Goal: Task Accomplishment & Management: Use online tool/utility

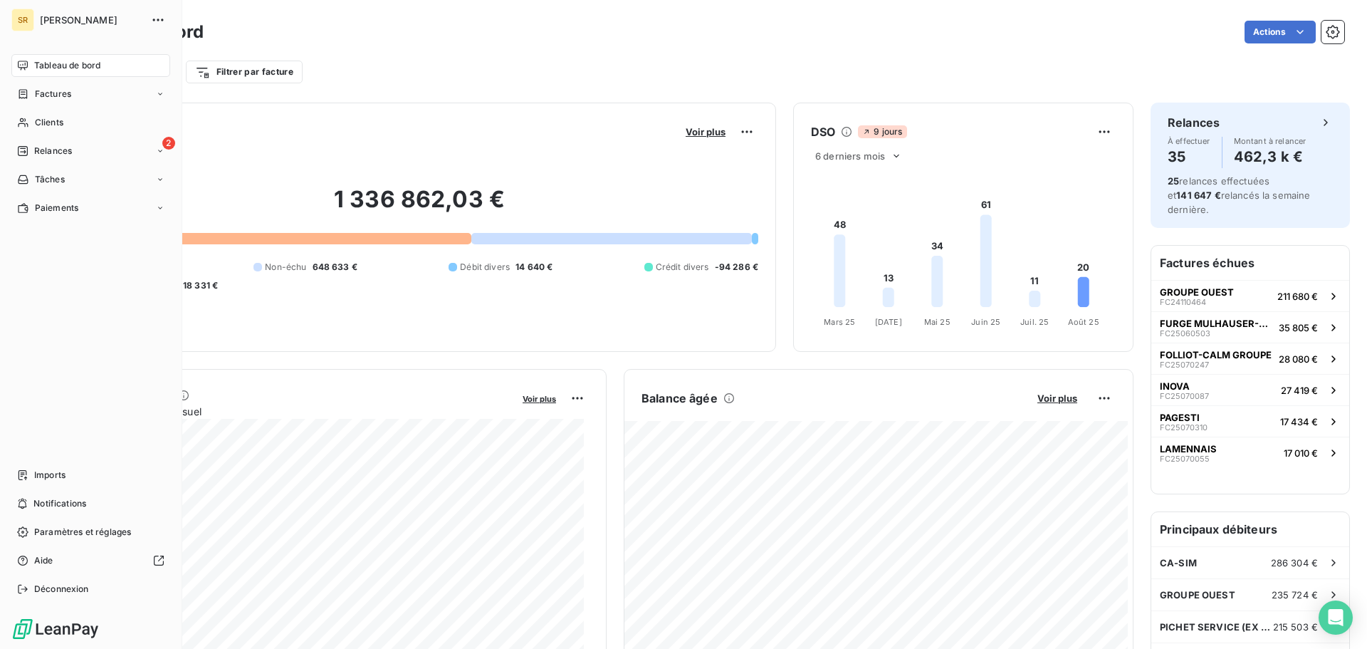
click at [41, 154] on span "Relances" at bounding box center [53, 151] width 38 height 13
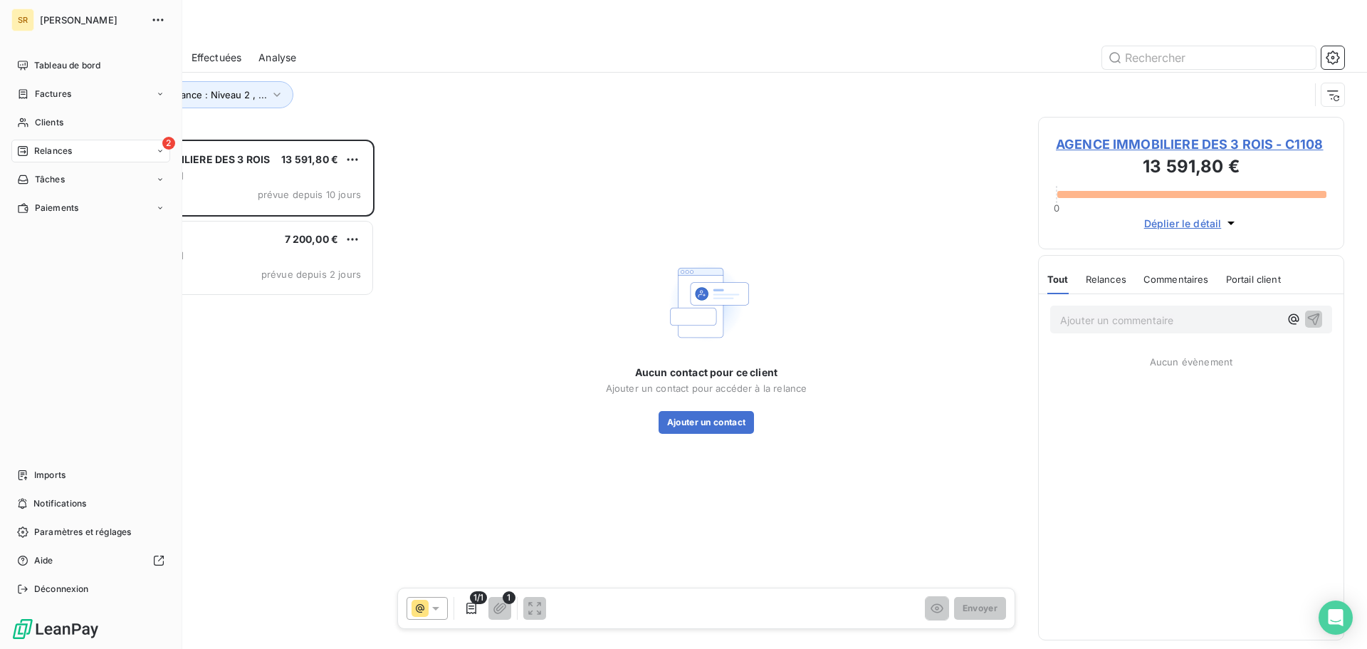
scroll to position [499, 296]
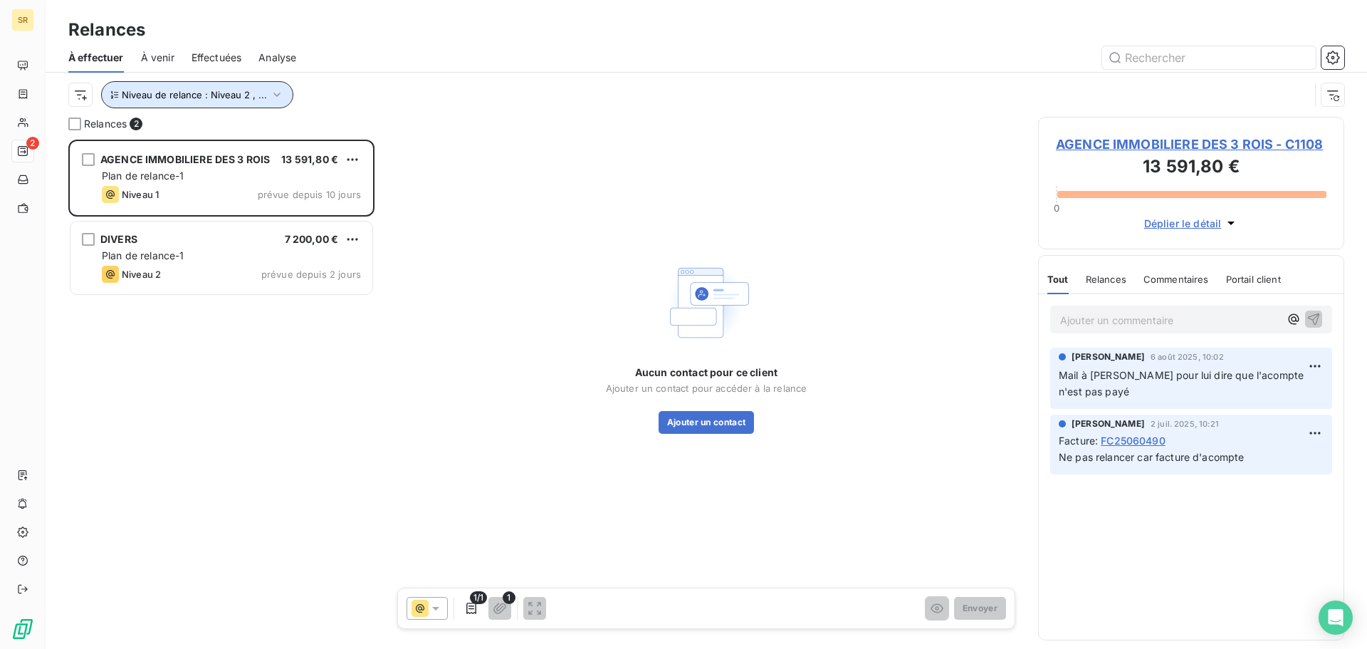
click at [276, 95] on icon "button" at bounding box center [277, 95] width 14 height 14
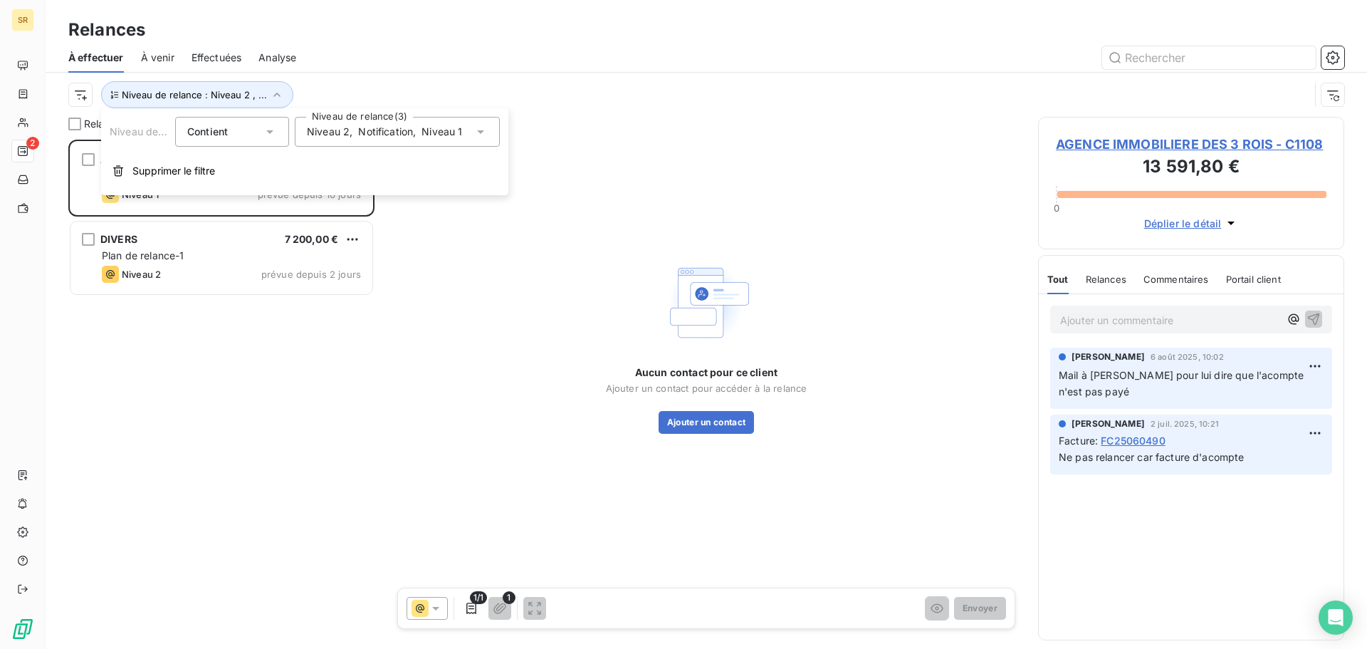
click at [348, 132] on span "Niveau 2" at bounding box center [328, 132] width 43 height 14
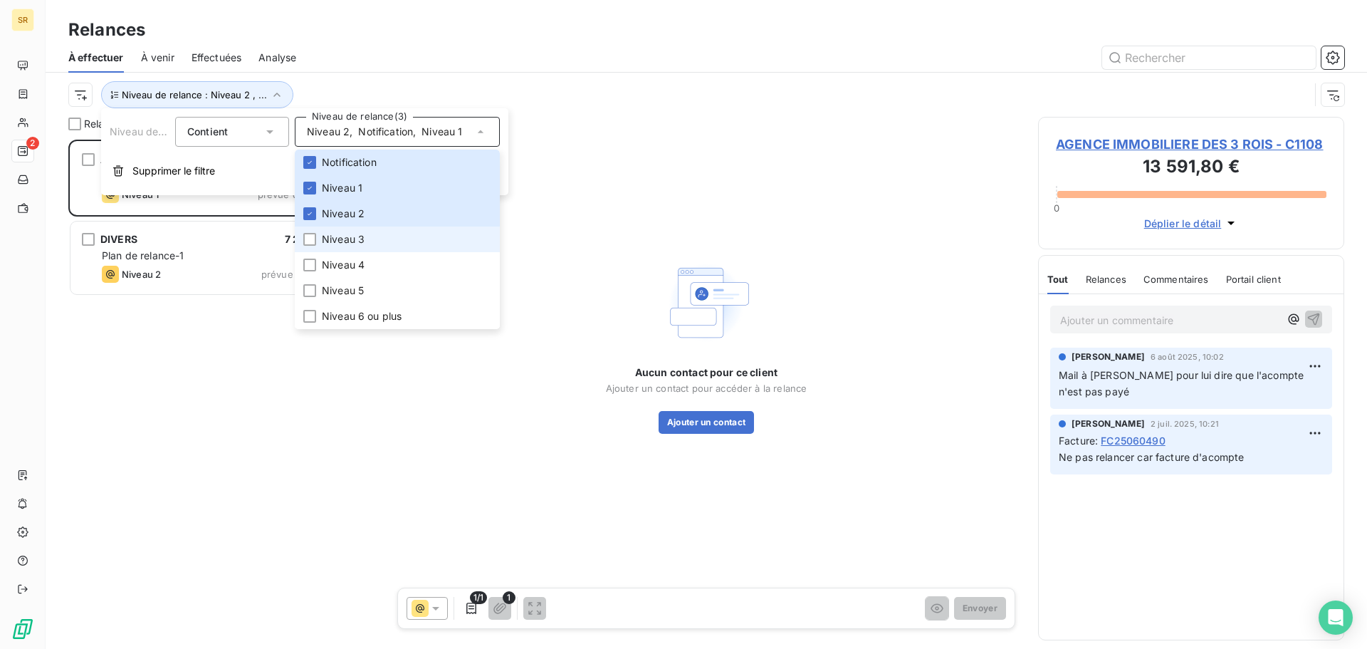
click at [348, 237] on span "Niveau 3" at bounding box center [343, 239] width 43 height 14
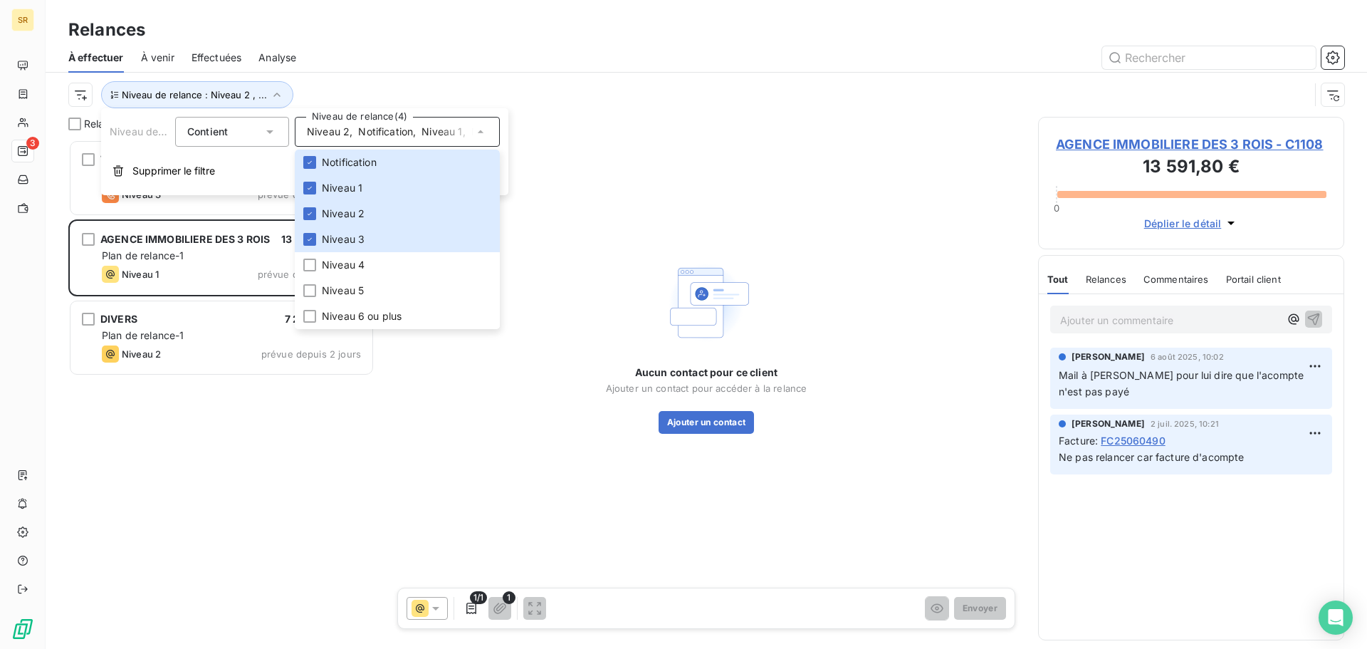
click at [325, 533] on div "TOULOUSE METROPOLE HABITAT 3 826,22 € Plan de relance-1 Niveau 3 prévue depuis …" at bounding box center [221, 394] width 306 height 509
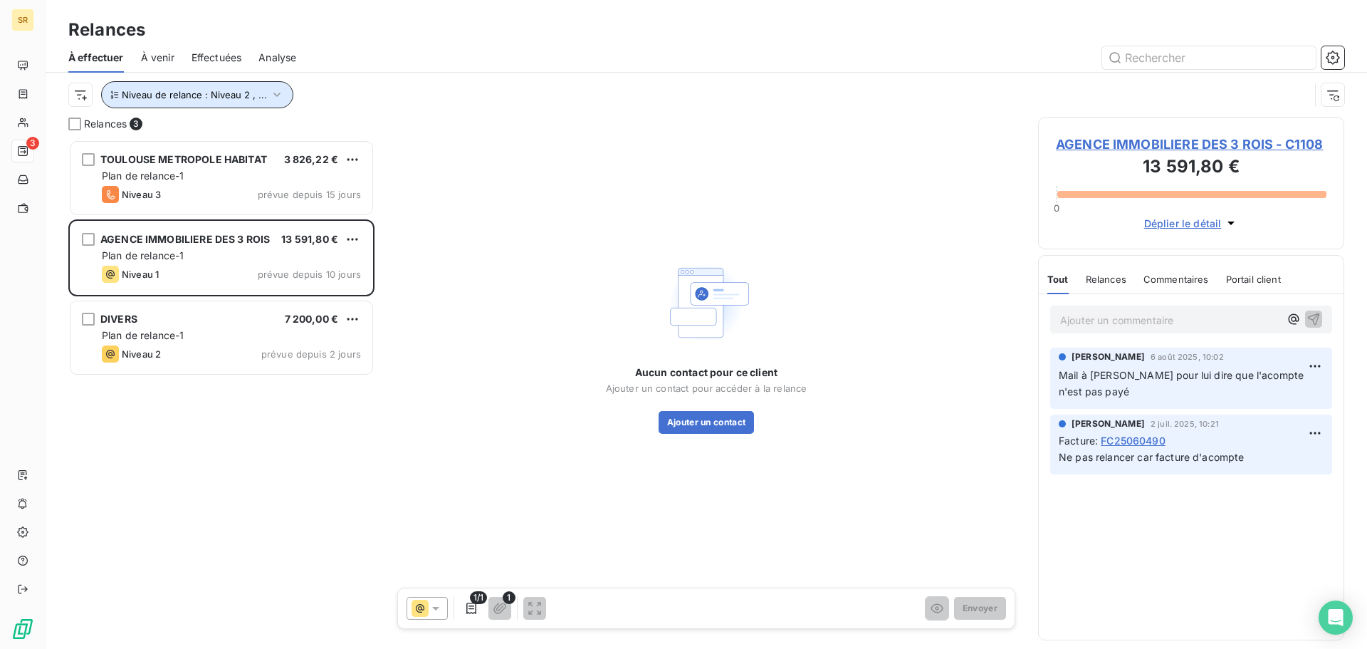
click at [209, 98] on span "Niveau de relance : Niveau 2 , ..." at bounding box center [194, 94] width 145 height 11
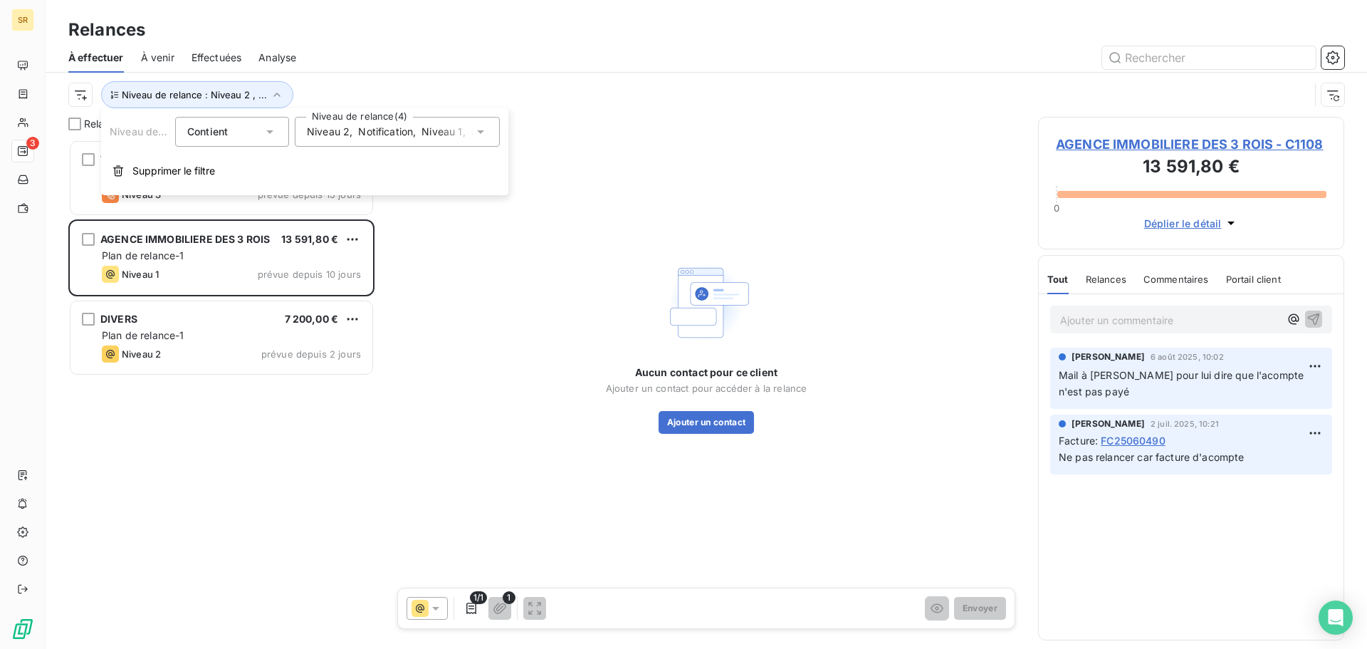
click at [380, 132] on span "Notification" at bounding box center [385, 132] width 55 height 14
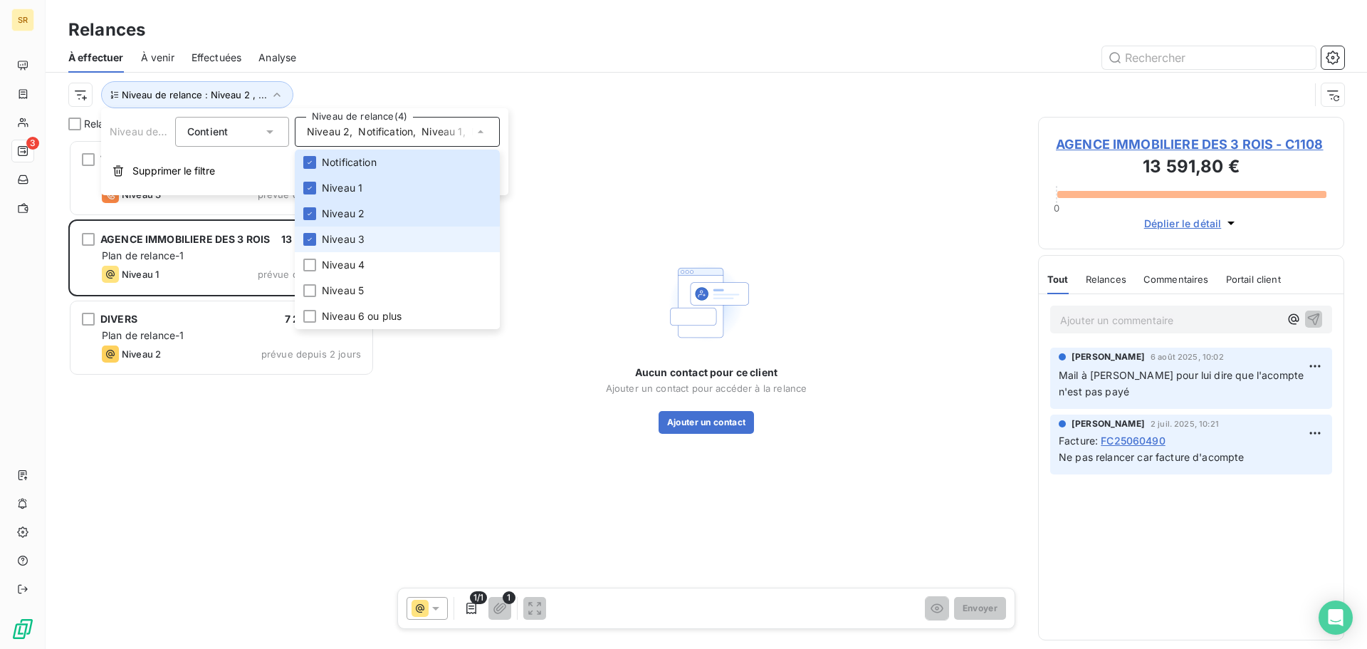
click at [348, 239] on span "Niveau 3" at bounding box center [343, 239] width 43 height 14
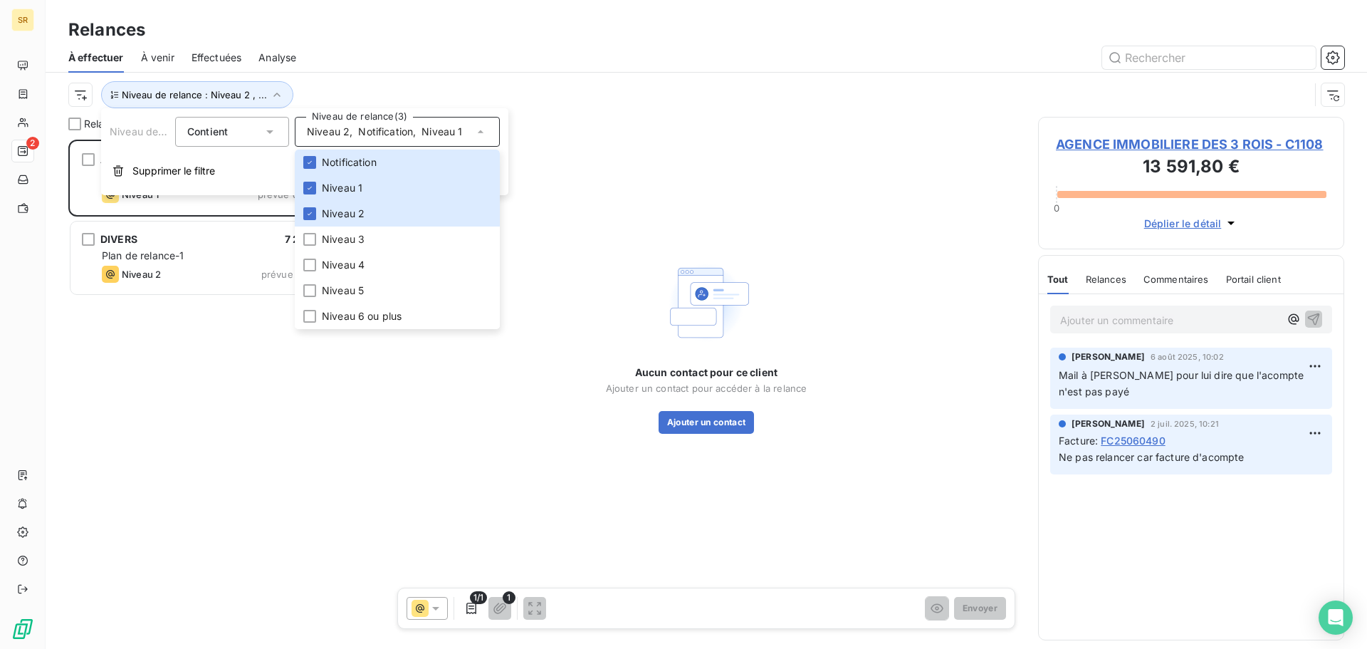
click at [344, 139] on div "Niveau 2 , Notification , Niveau 1" at bounding box center [385, 132] width 156 height 14
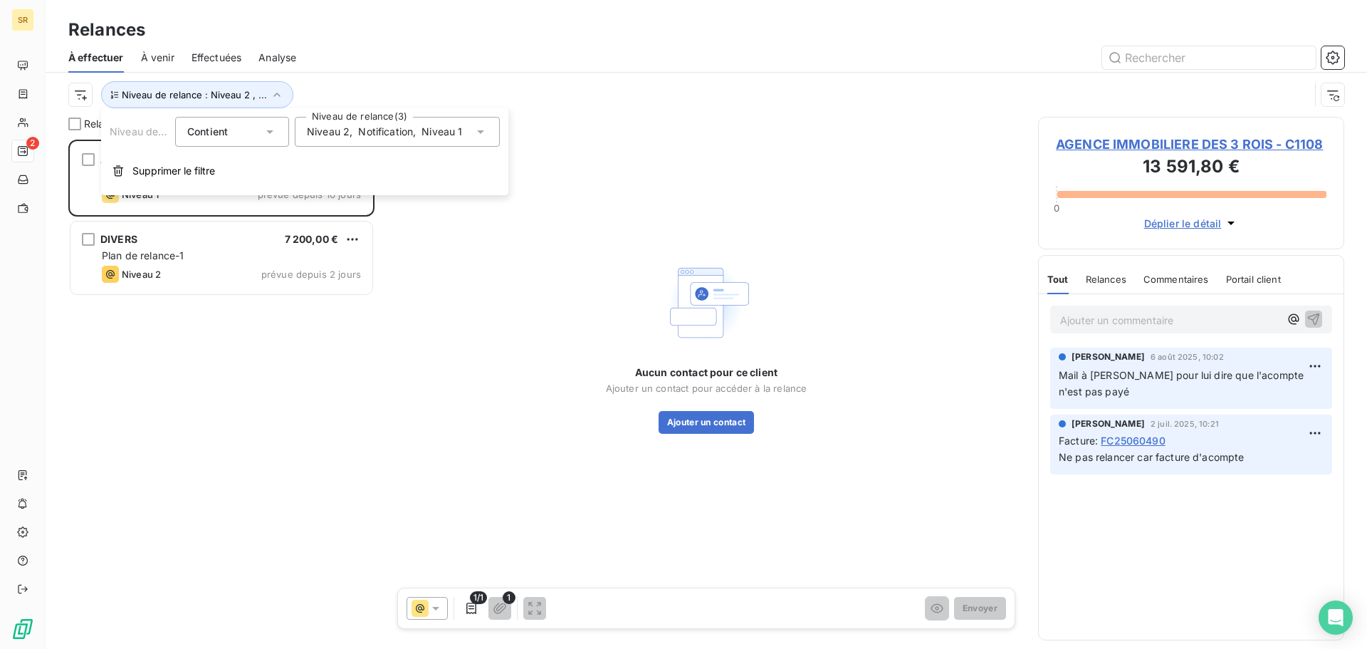
click at [333, 137] on span "Niveau 2" at bounding box center [328, 132] width 43 height 14
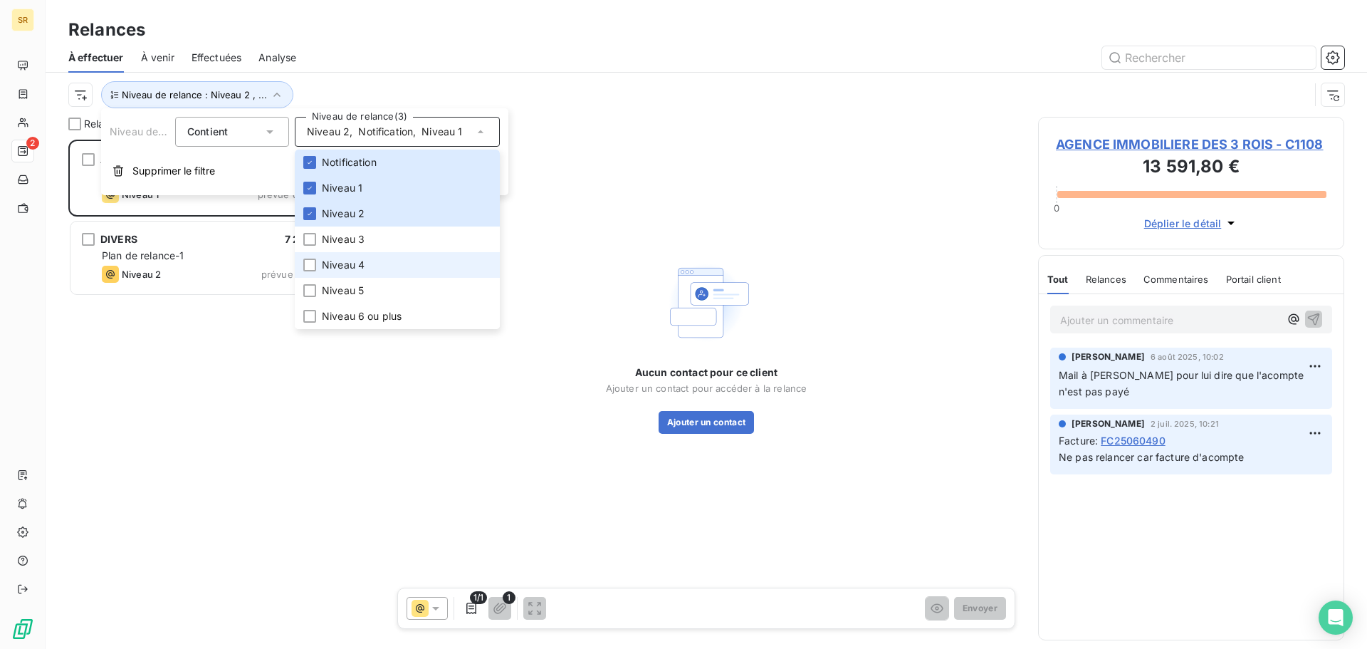
click at [335, 264] on span "Niveau 4" at bounding box center [343, 265] width 43 height 14
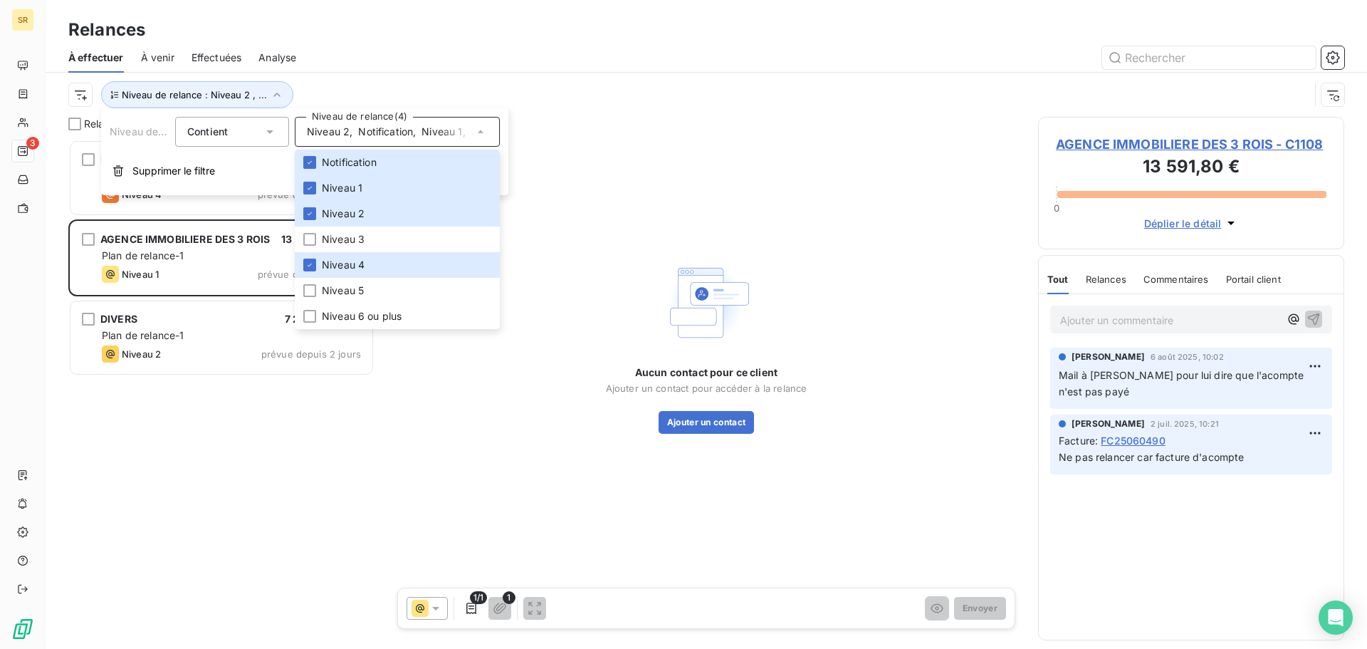
click at [212, 442] on div "MAAVI 3 860,80 € Plan de relance-1 Niveau 4 prévue depuis 12 jours AGENCE IMMOB…" at bounding box center [221, 394] width 306 height 509
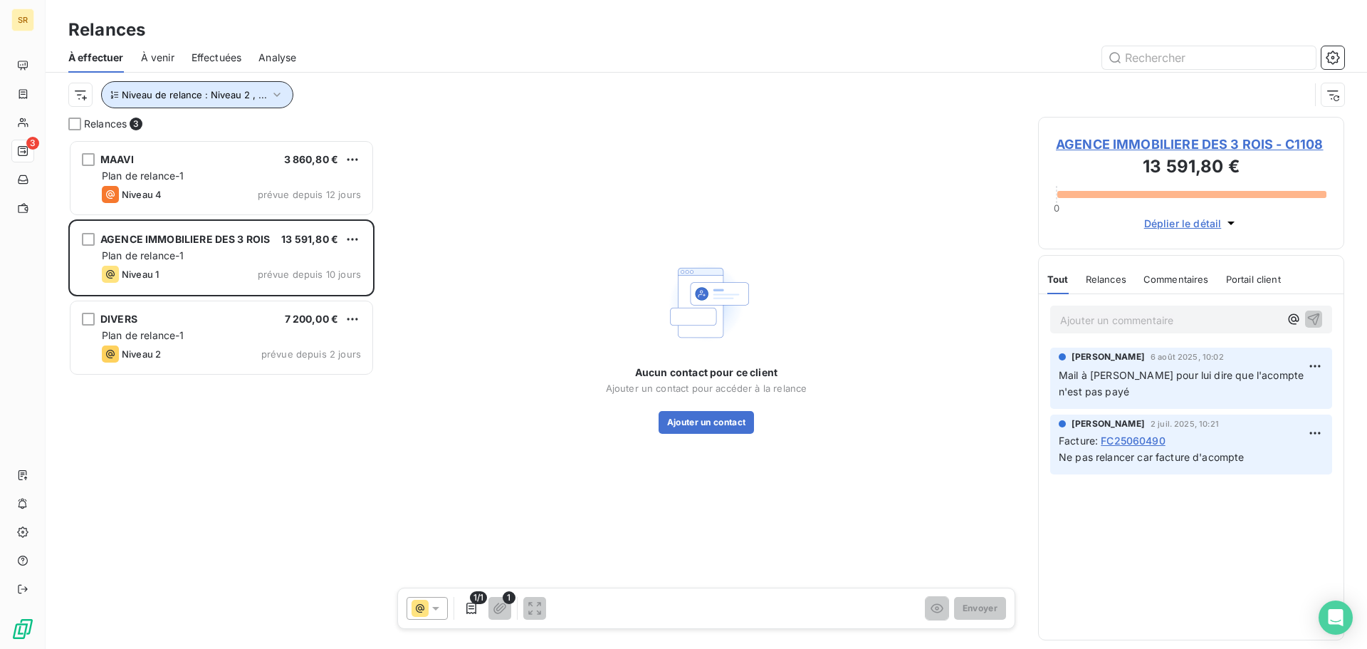
click at [229, 96] on span "Niveau de relance : Niveau 2 , ..." at bounding box center [194, 94] width 145 height 11
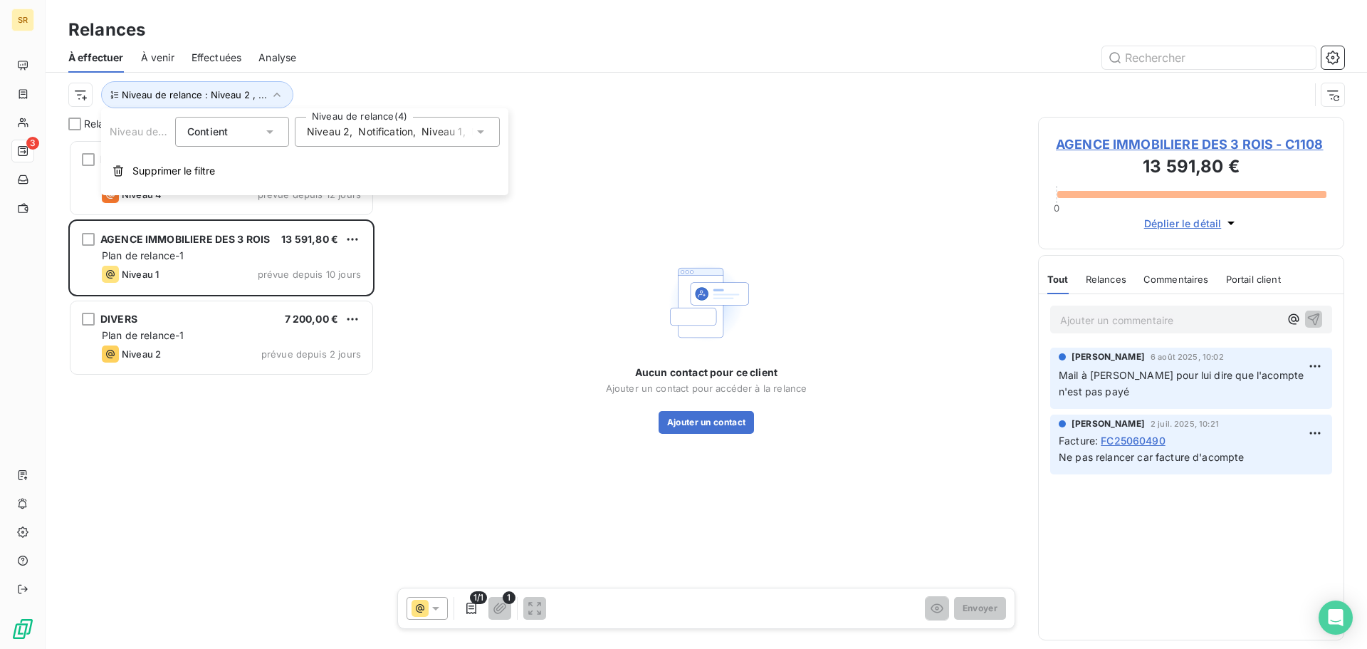
click at [351, 132] on span "," at bounding box center [351, 132] width 3 height 14
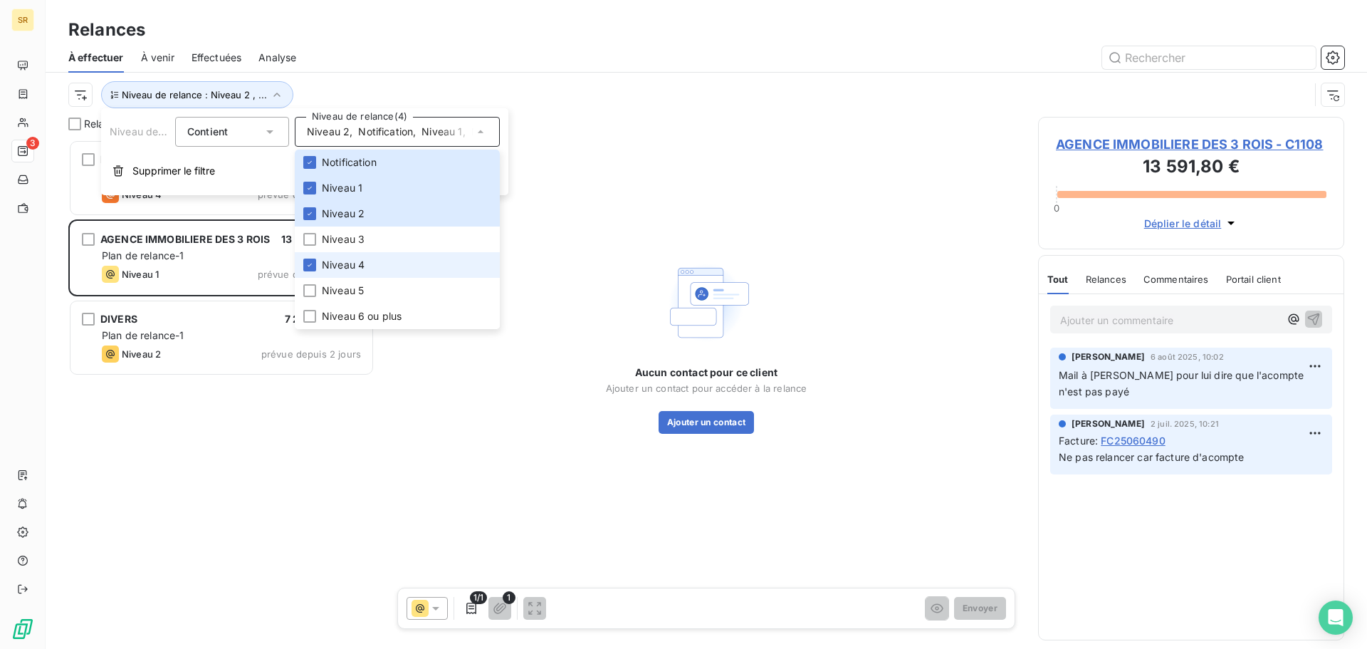
click at [343, 260] on span "Niveau 4" at bounding box center [343, 265] width 43 height 14
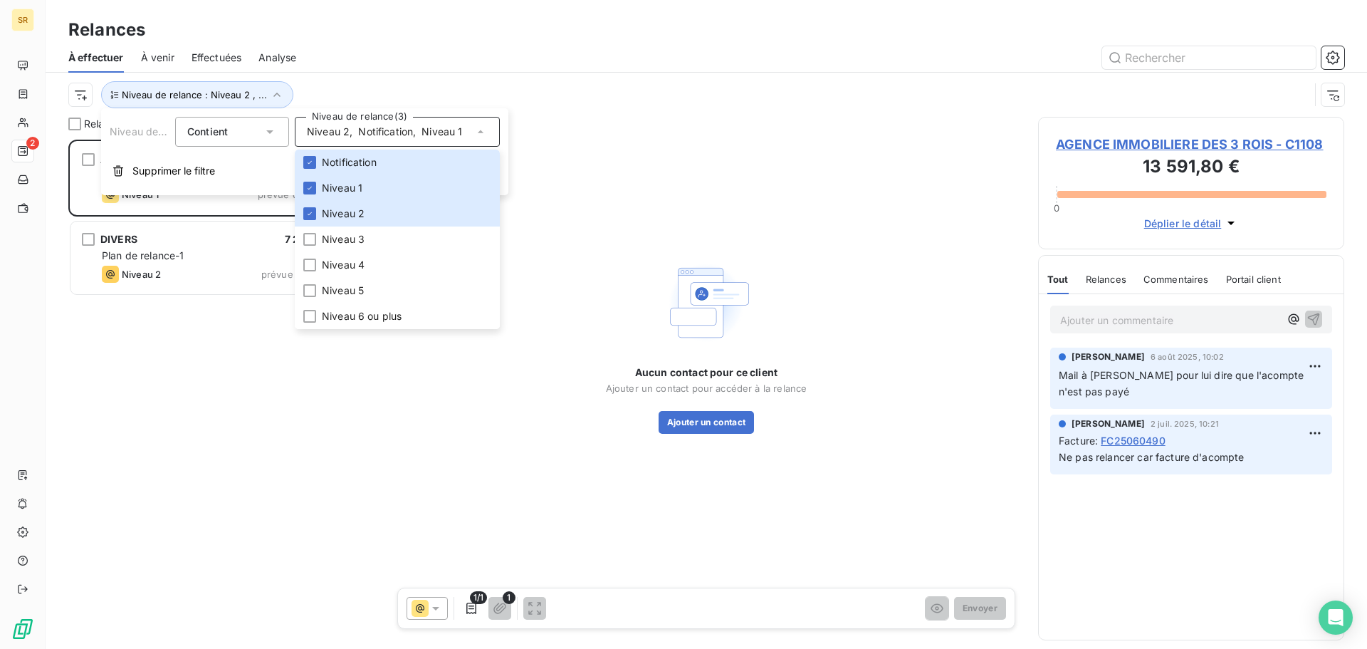
click at [336, 133] on span "Niveau 2" at bounding box center [328, 132] width 43 height 14
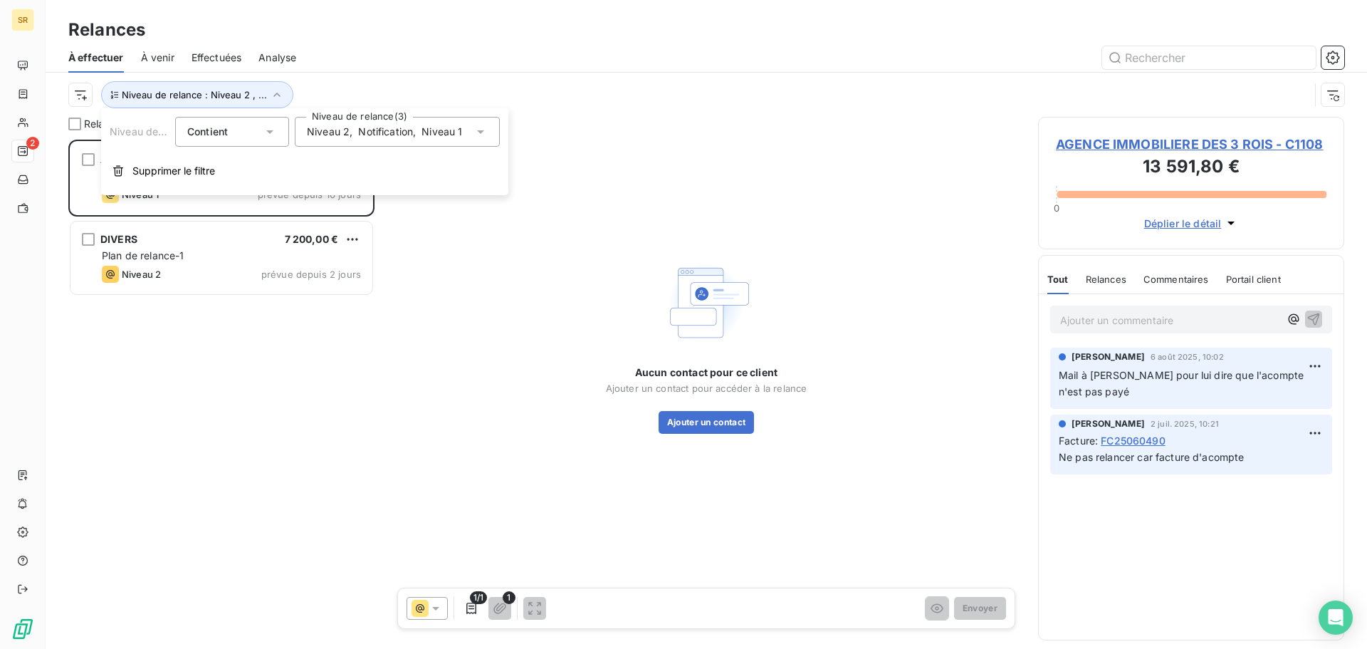
click at [331, 131] on span "Niveau 2" at bounding box center [328, 132] width 43 height 14
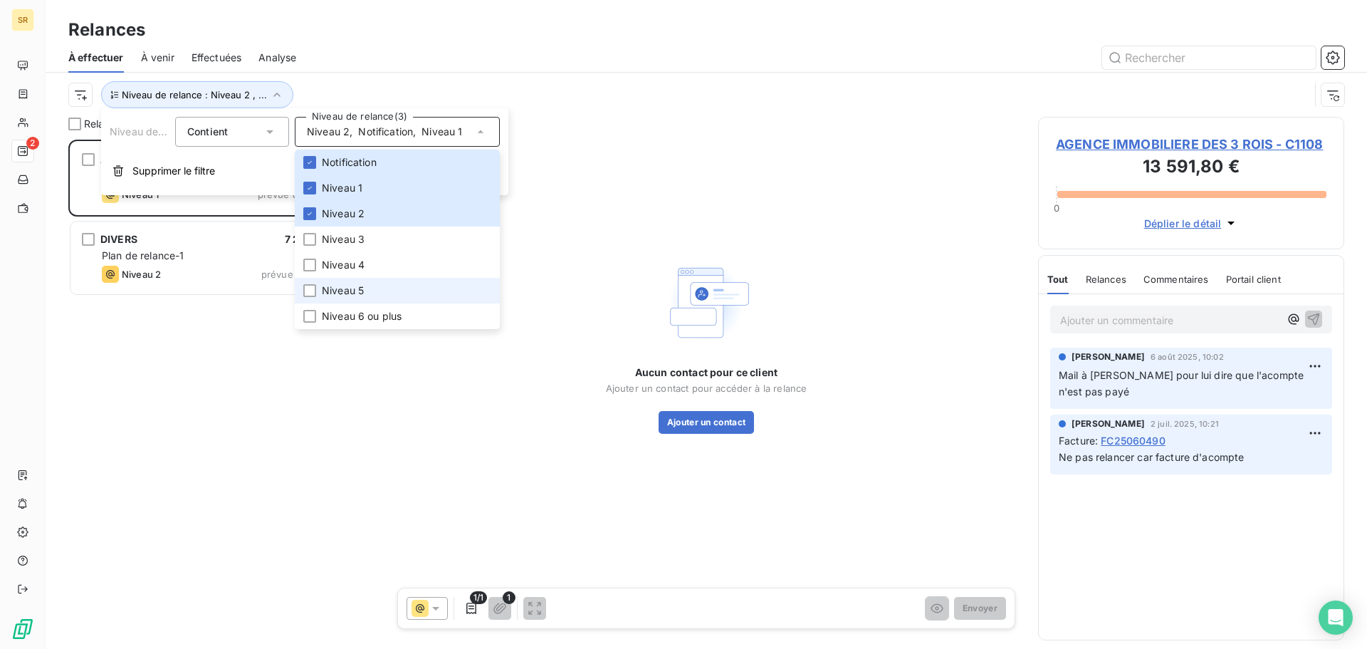
click at [340, 298] on li "Niveau 5" at bounding box center [397, 291] width 205 height 26
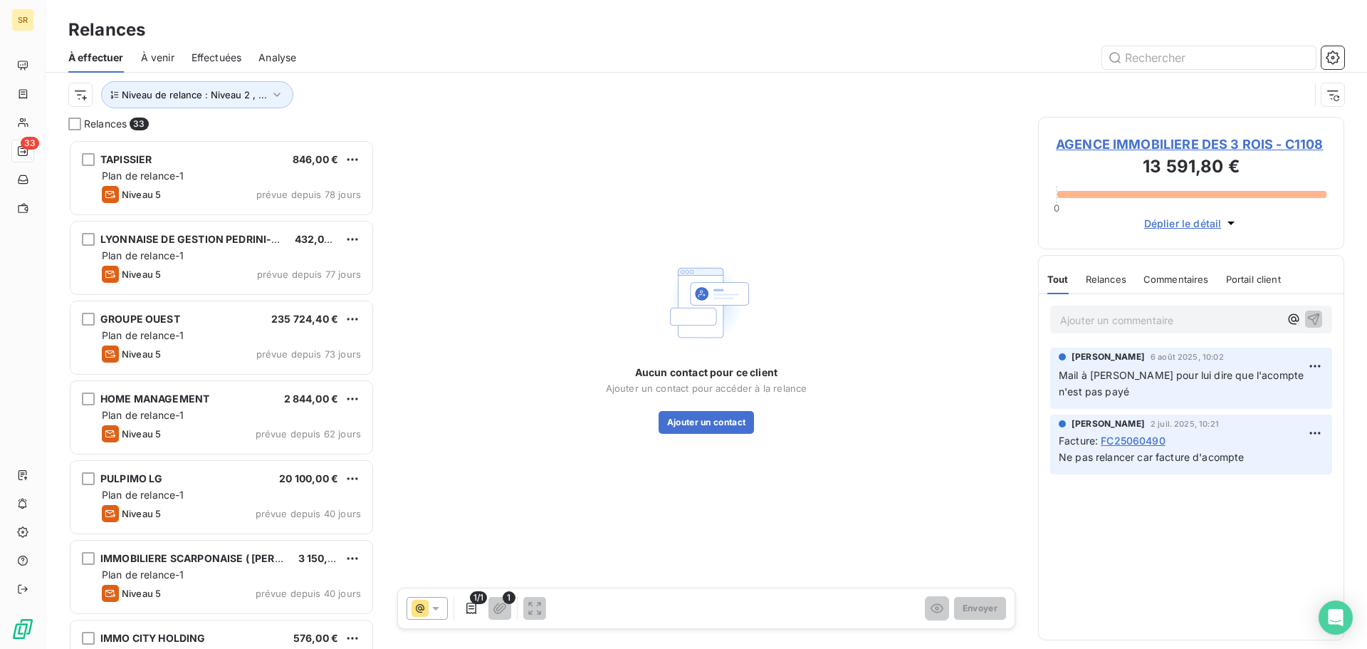
click at [508, 61] on div at bounding box center [828, 57] width 1031 height 23
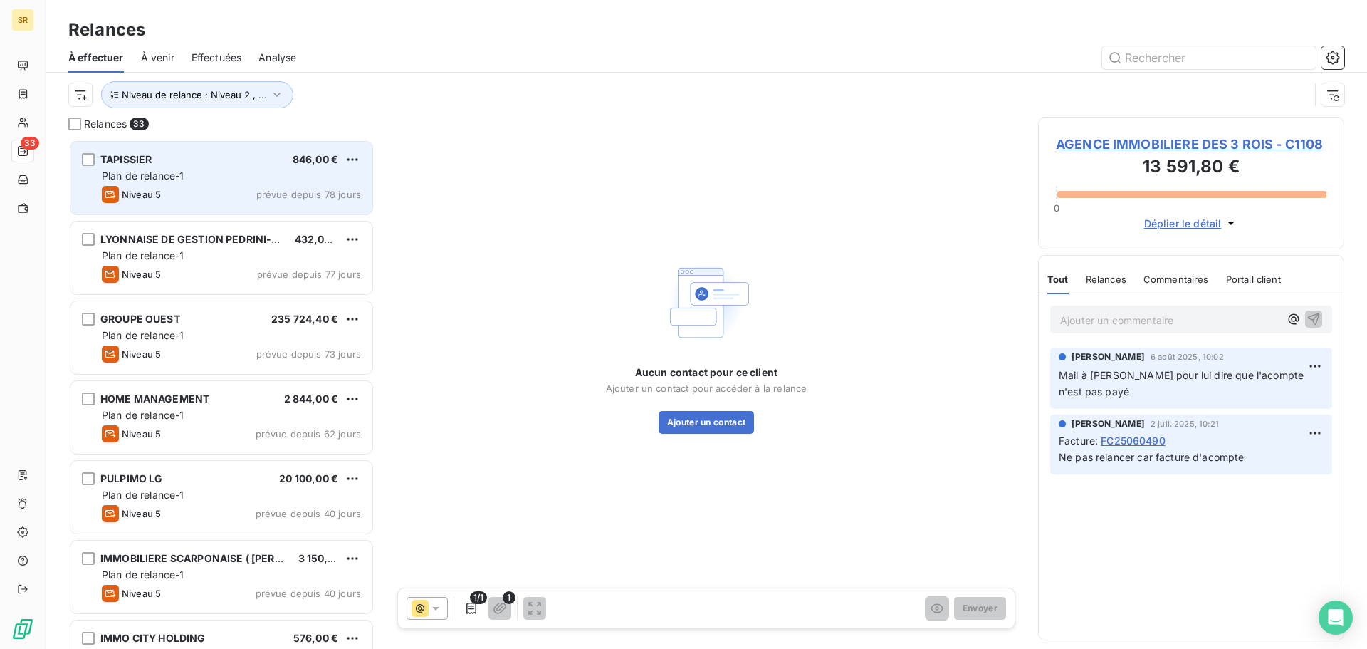
click at [196, 169] on div "Plan de relance-1" at bounding box center [231, 176] width 259 height 14
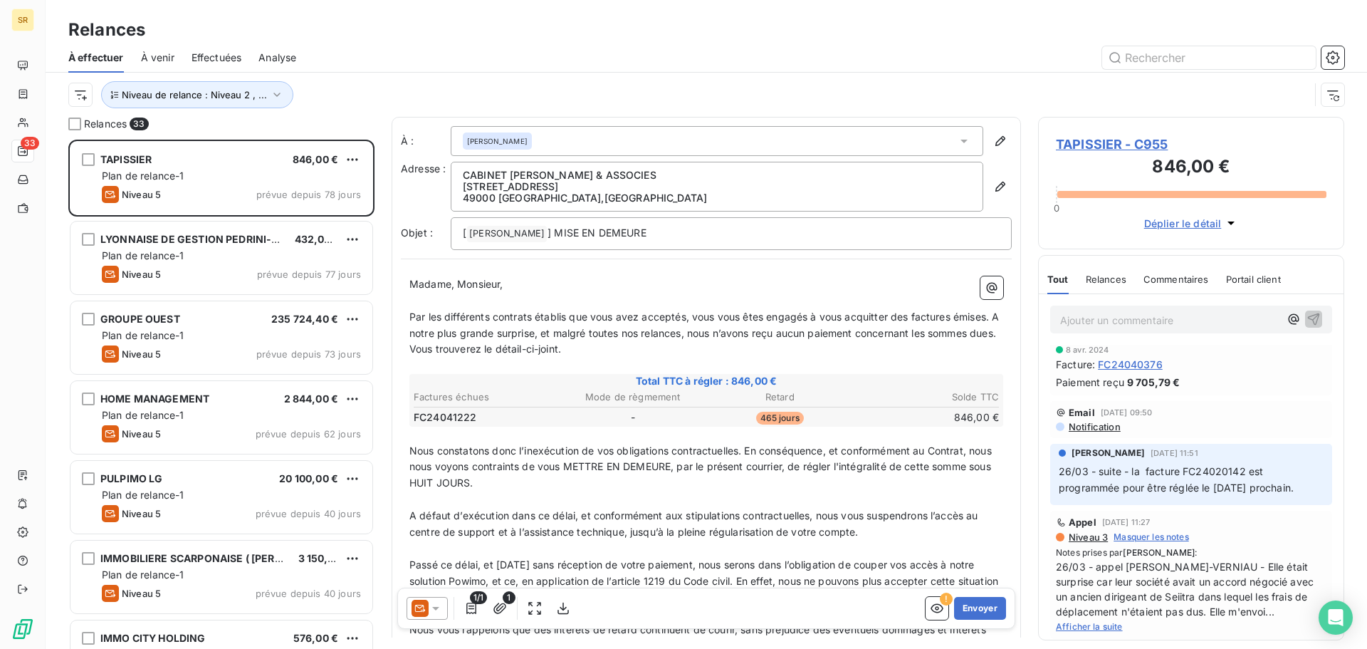
scroll to position [3016, 0]
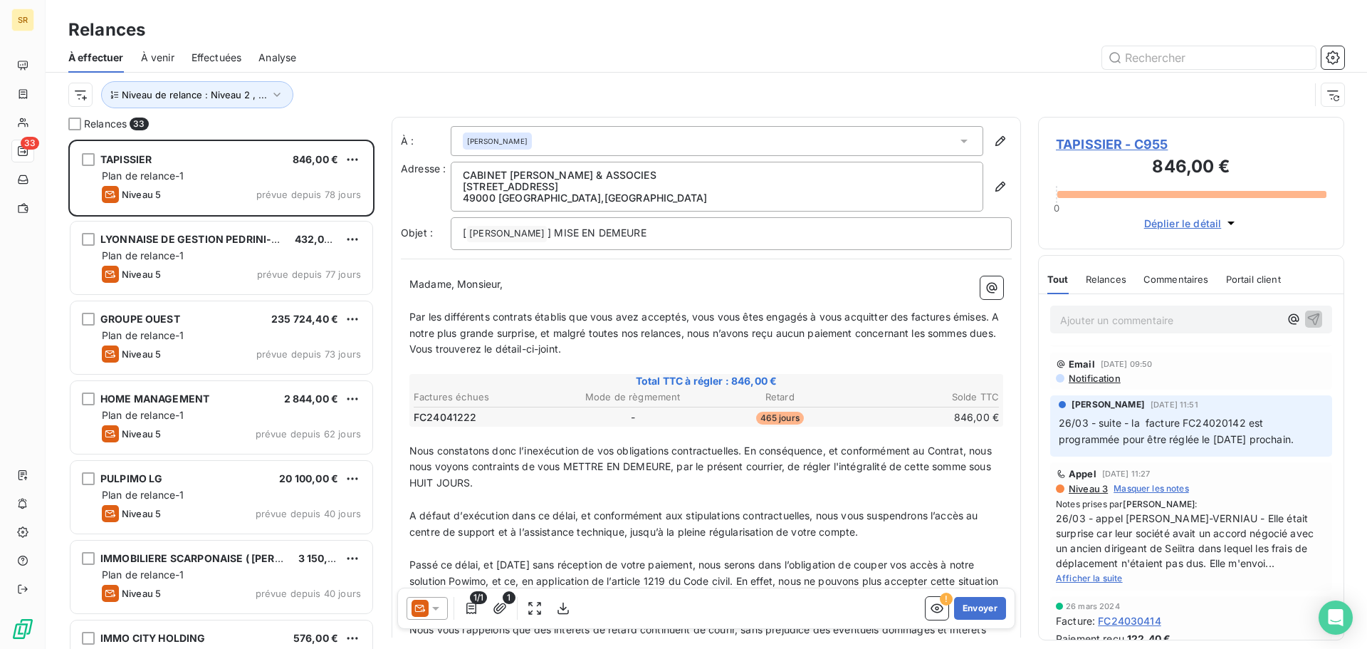
click at [1084, 583] on span "Afficher la suite" at bounding box center [1089, 578] width 67 height 11
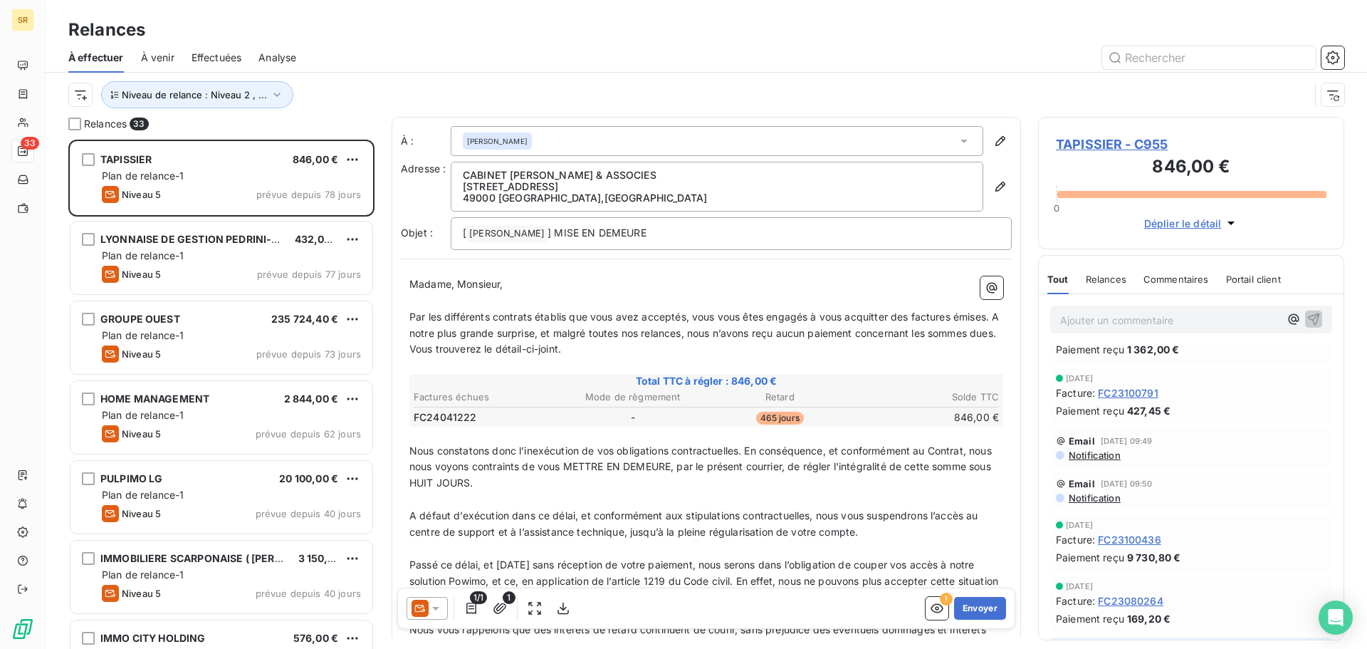
scroll to position [4084, 0]
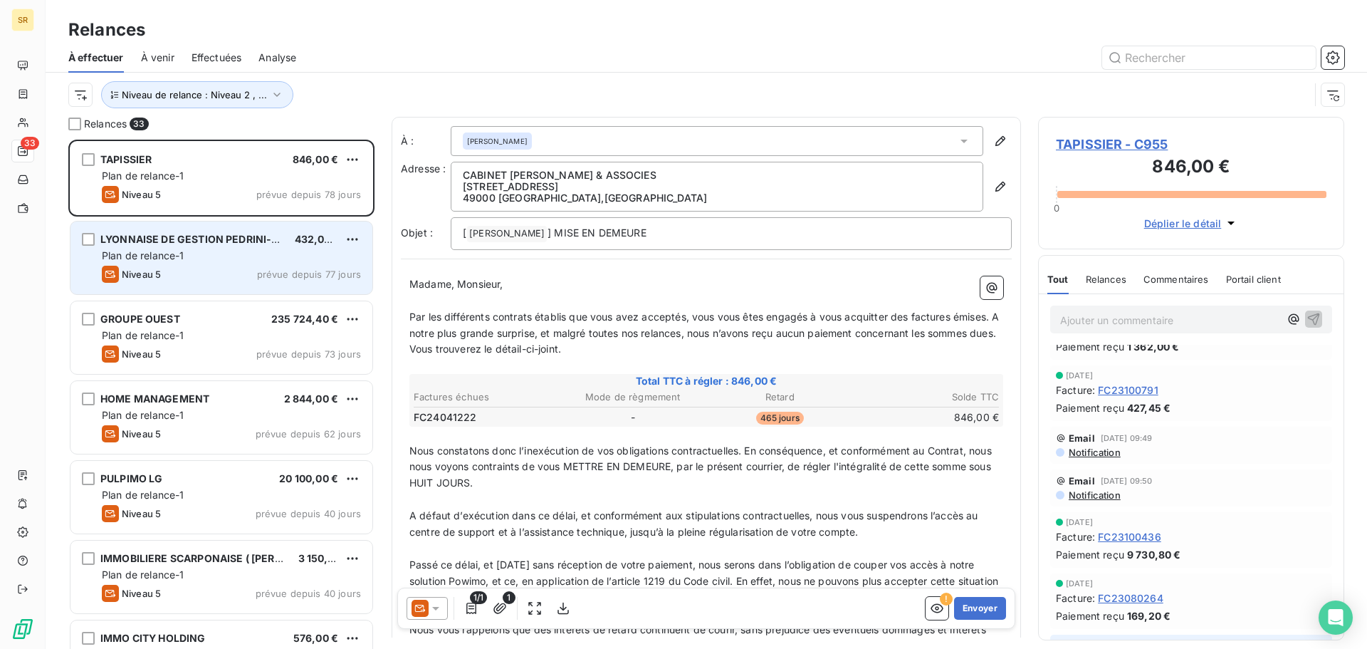
click at [209, 256] on div "Plan de relance-1" at bounding box center [231, 256] width 259 height 14
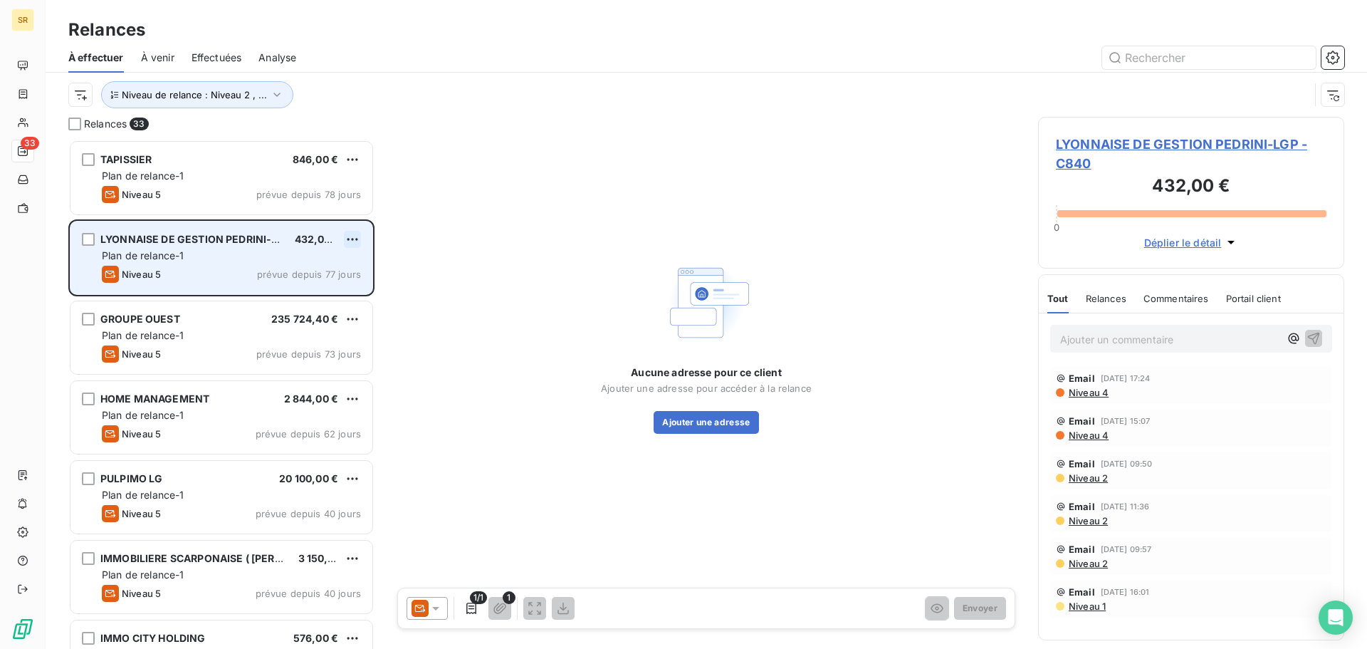
click at [347, 242] on html "SR 33 Relances À effectuer À venir Effectuées Analyse Niveau de relance : Nivea…" at bounding box center [683, 324] width 1367 height 649
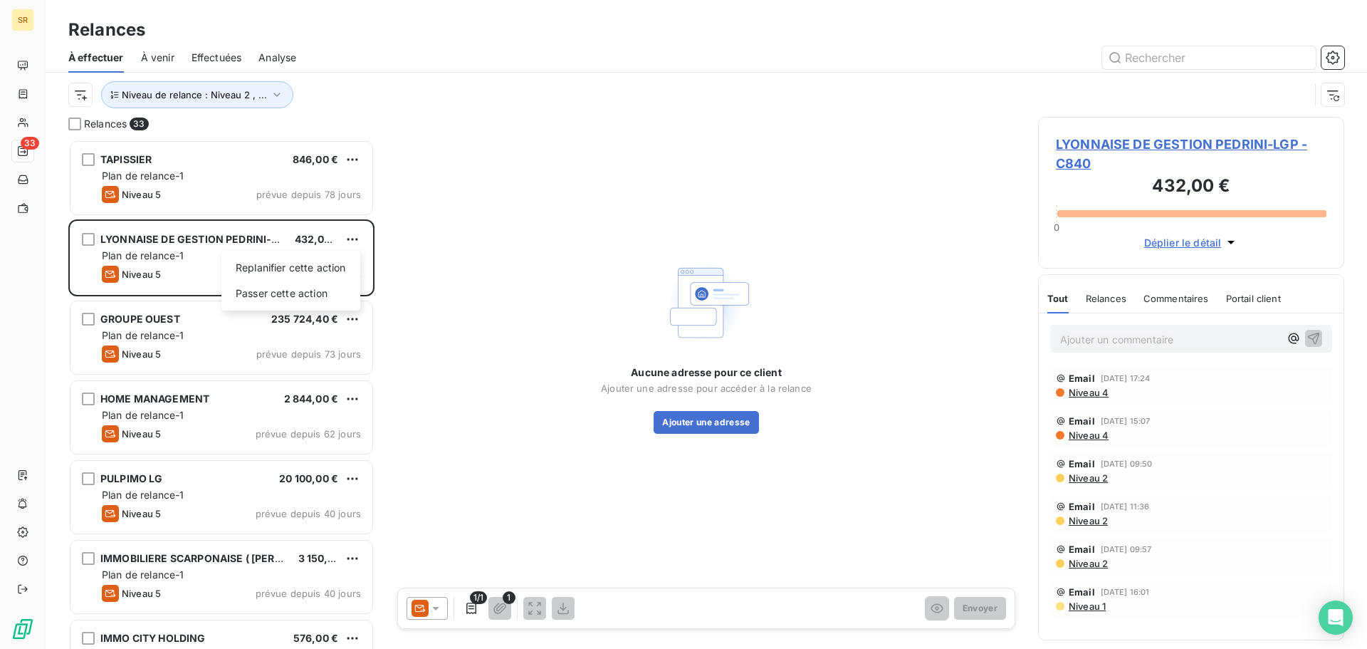
click at [464, 426] on html "SR 33 Relances À effectuer À venir Effectuées Analyse Niveau de relance : Nivea…" at bounding box center [683, 324] width 1367 height 649
click at [437, 611] on icon at bounding box center [436, 608] width 14 height 14
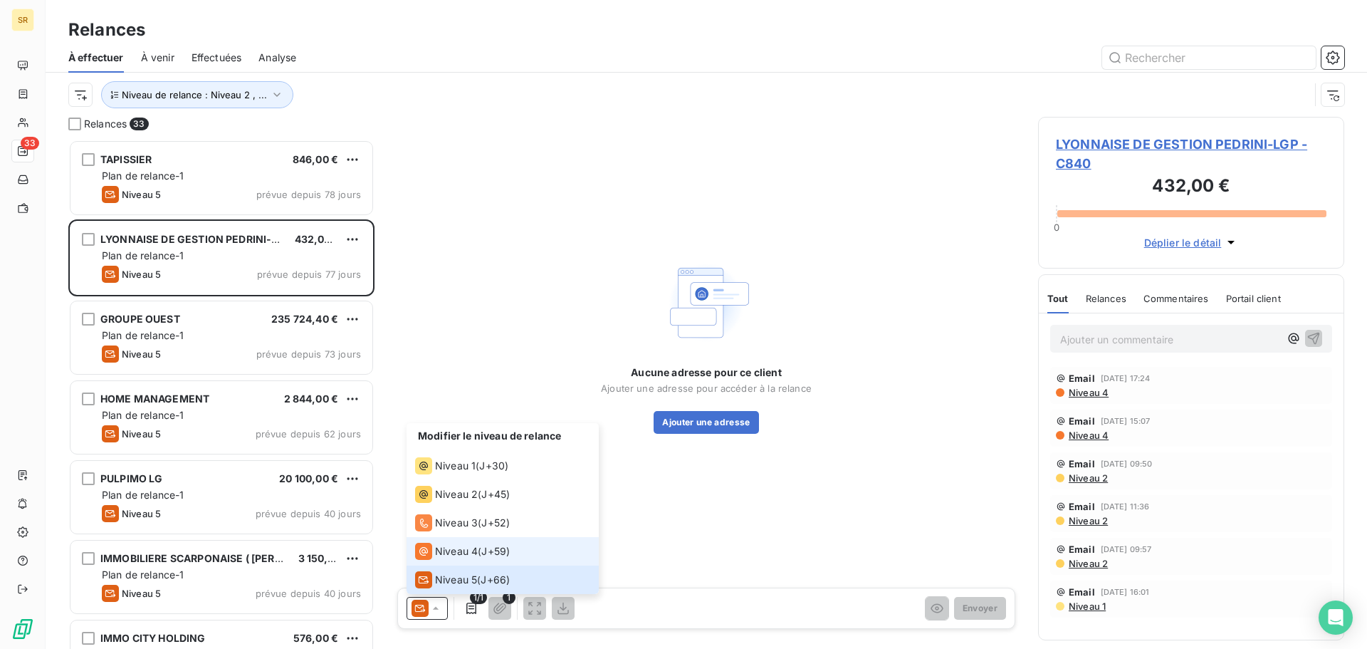
click at [446, 554] on span "Niveau 4" at bounding box center [456, 551] width 43 height 14
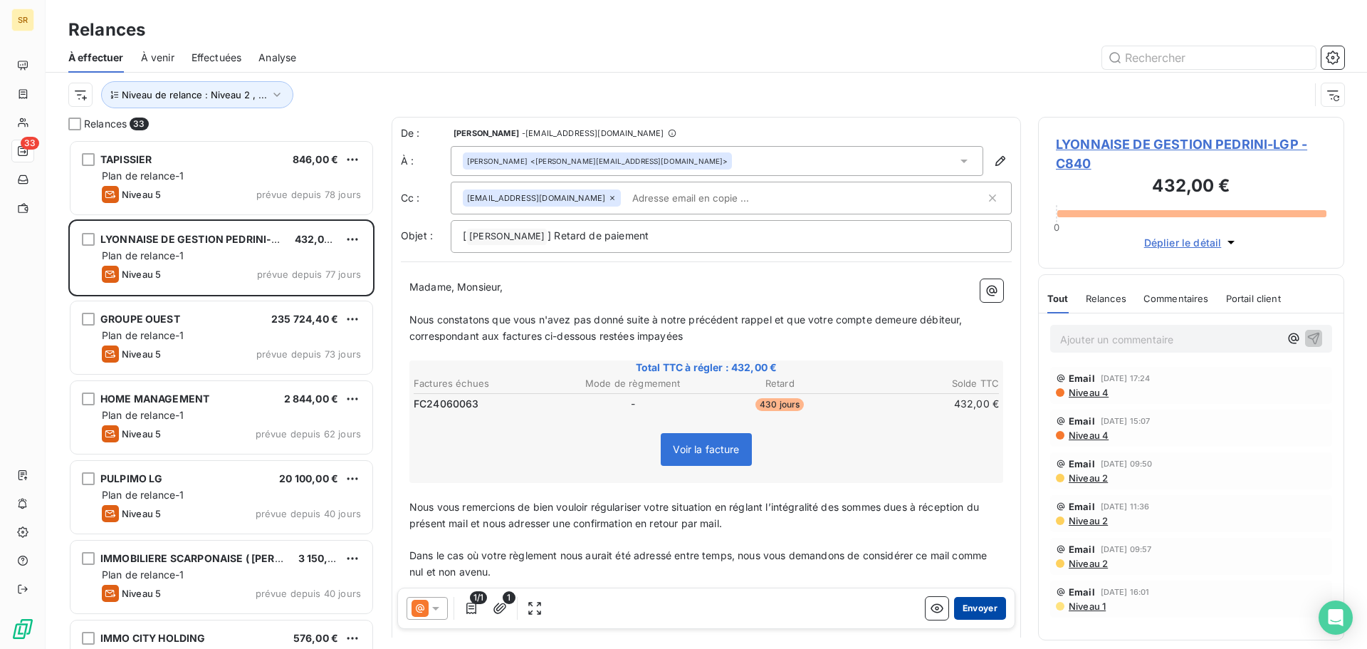
click at [973, 604] on button "Envoyer" at bounding box center [980, 608] width 52 height 23
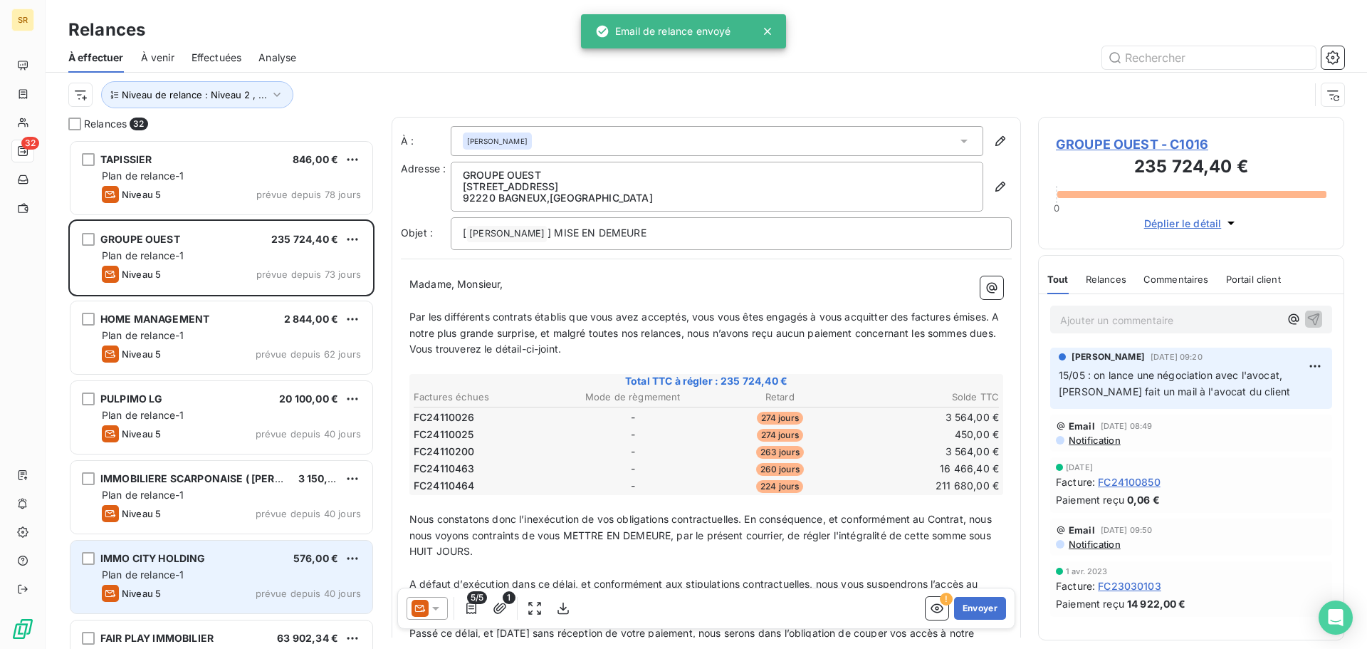
click at [240, 556] on div "IMMO CITY HOLDING 576,00 €" at bounding box center [231, 558] width 259 height 13
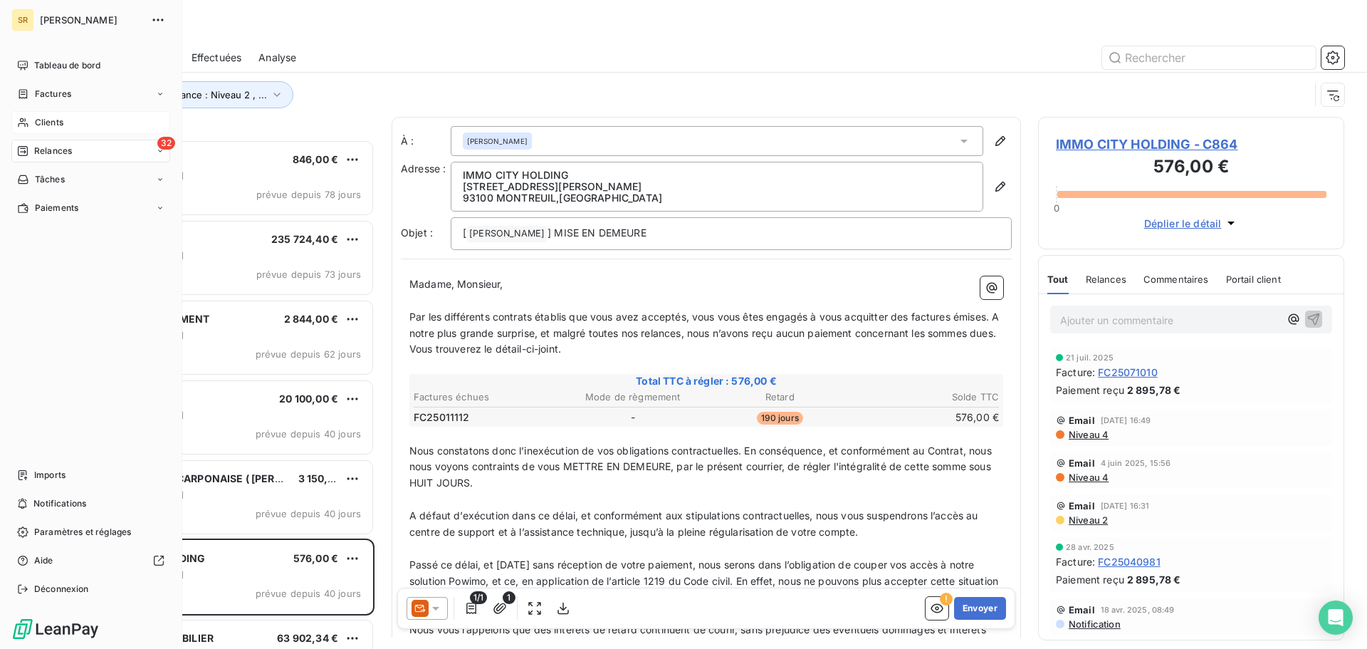
click at [58, 115] on div "Clients" at bounding box center [90, 122] width 159 height 23
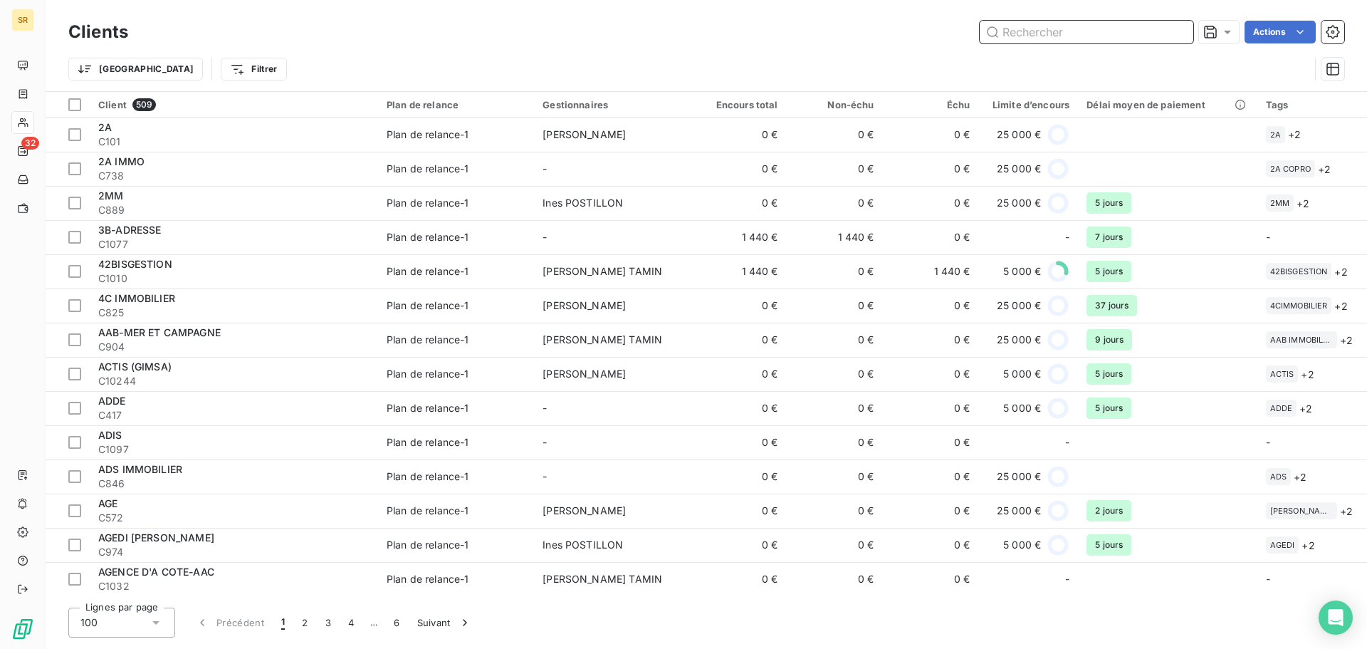
click at [1020, 31] on input "text" at bounding box center [1087, 32] width 214 height 23
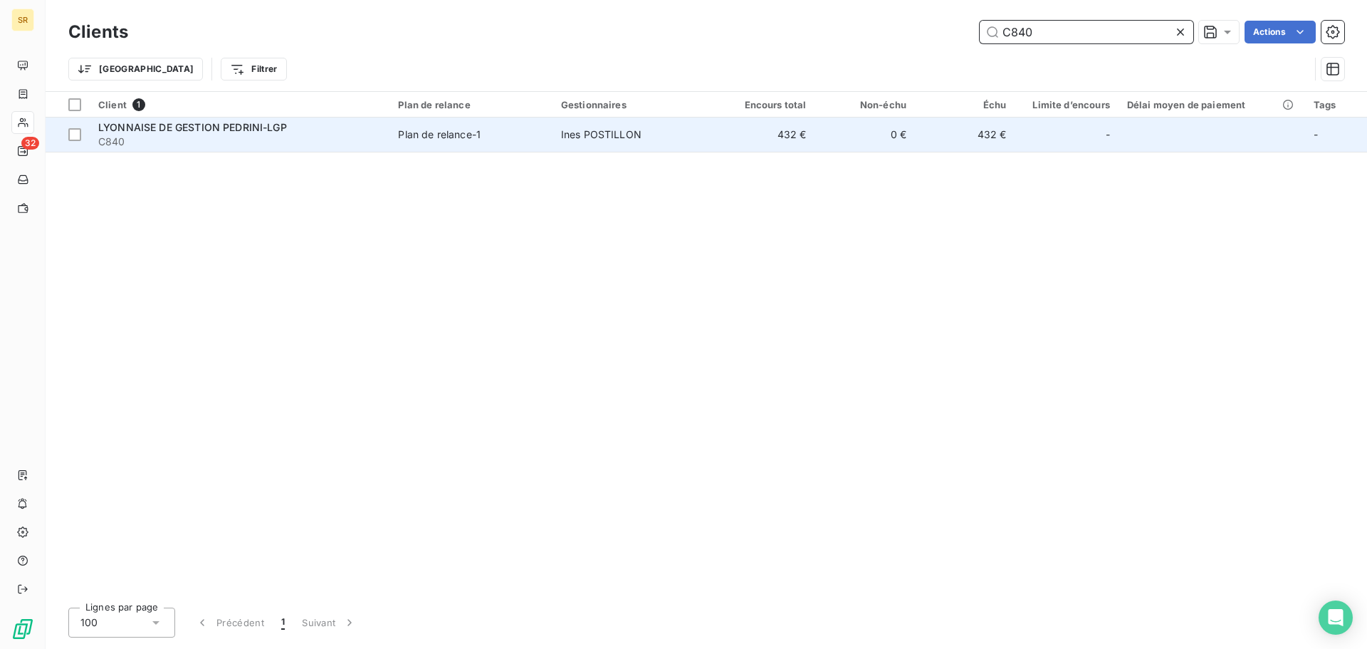
type input "C840"
click at [215, 130] on span "LYONNAISE DE GESTION PEDRINI-LGP" at bounding box center [192, 127] width 189 height 12
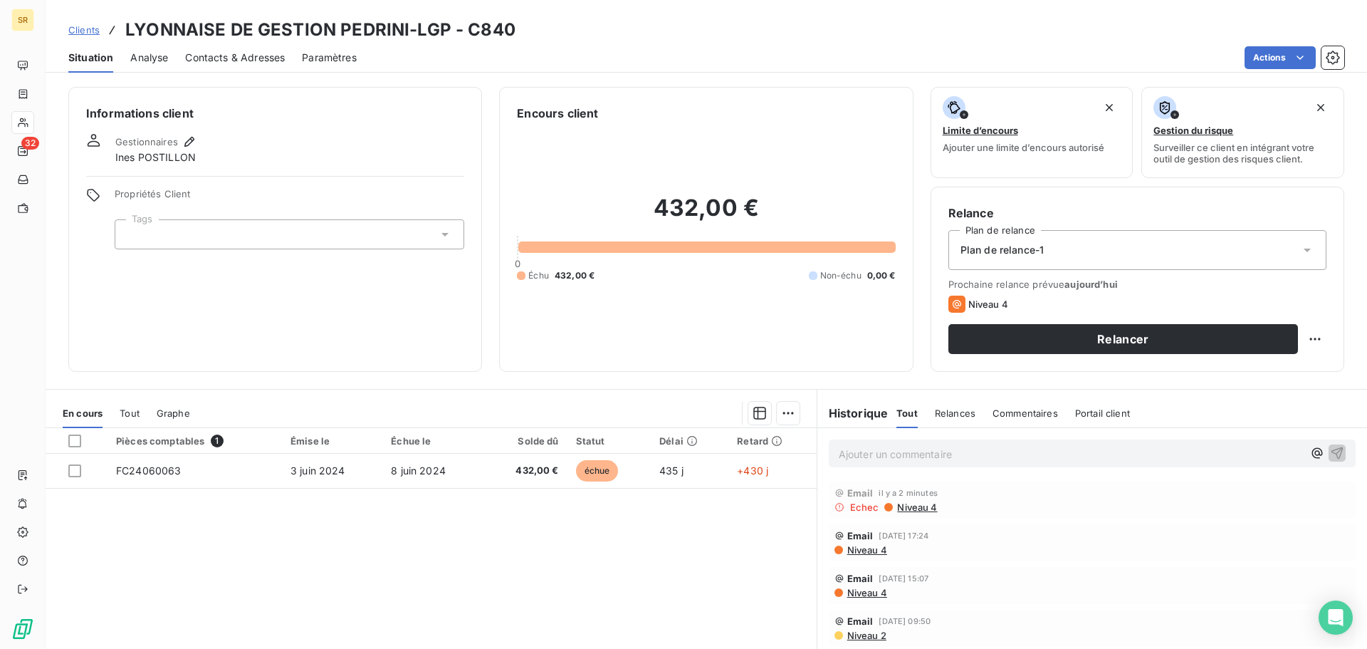
click at [890, 453] on p "Ajouter un commentaire ﻿" at bounding box center [1071, 454] width 464 height 18
click at [895, 455] on p "Ajouter un commentaire ﻿" at bounding box center [1071, 454] width 464 height 18
click at [1127, 444] on div "Bonjour @Inès, les relances envoyées à Mr [PERSON_NAME] (" at bounding box center [1071, 453] width 464 height 18
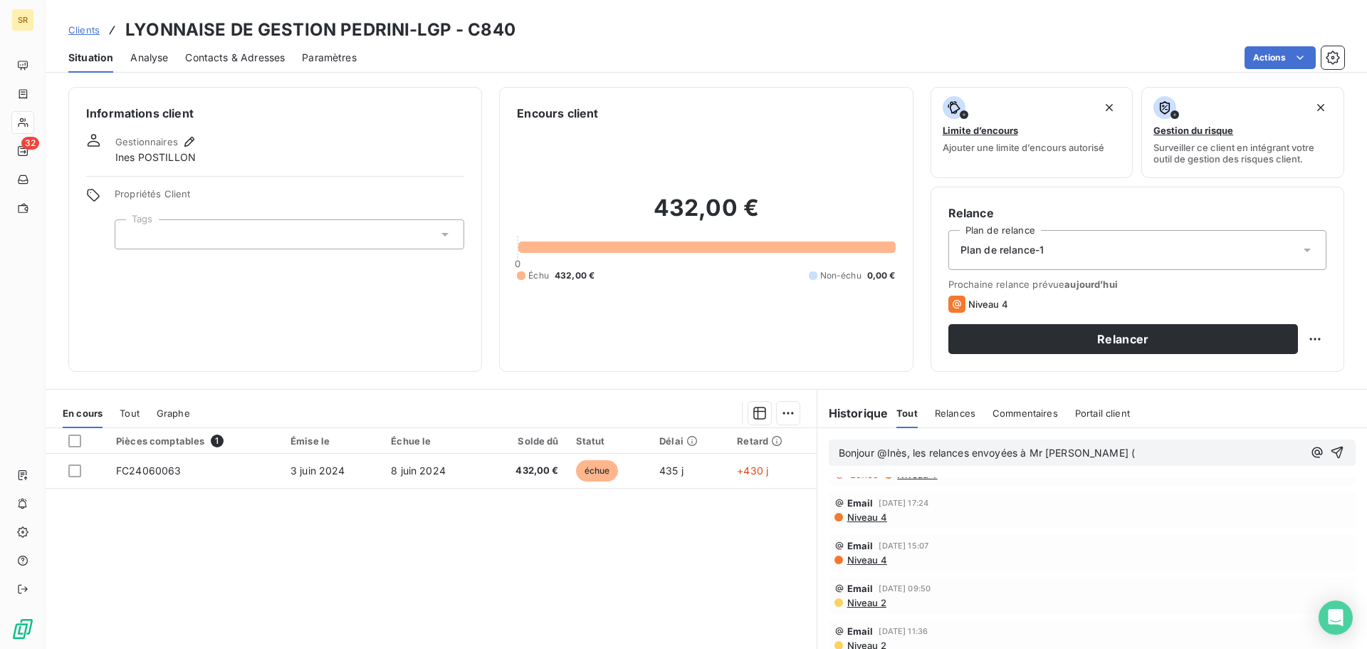
click at [1116, 455] on p "Bonjour @Inès, les relances envoyées à Mr [PERSON_NAME] (" at bounding box center [1071, 453] width 464 height 16
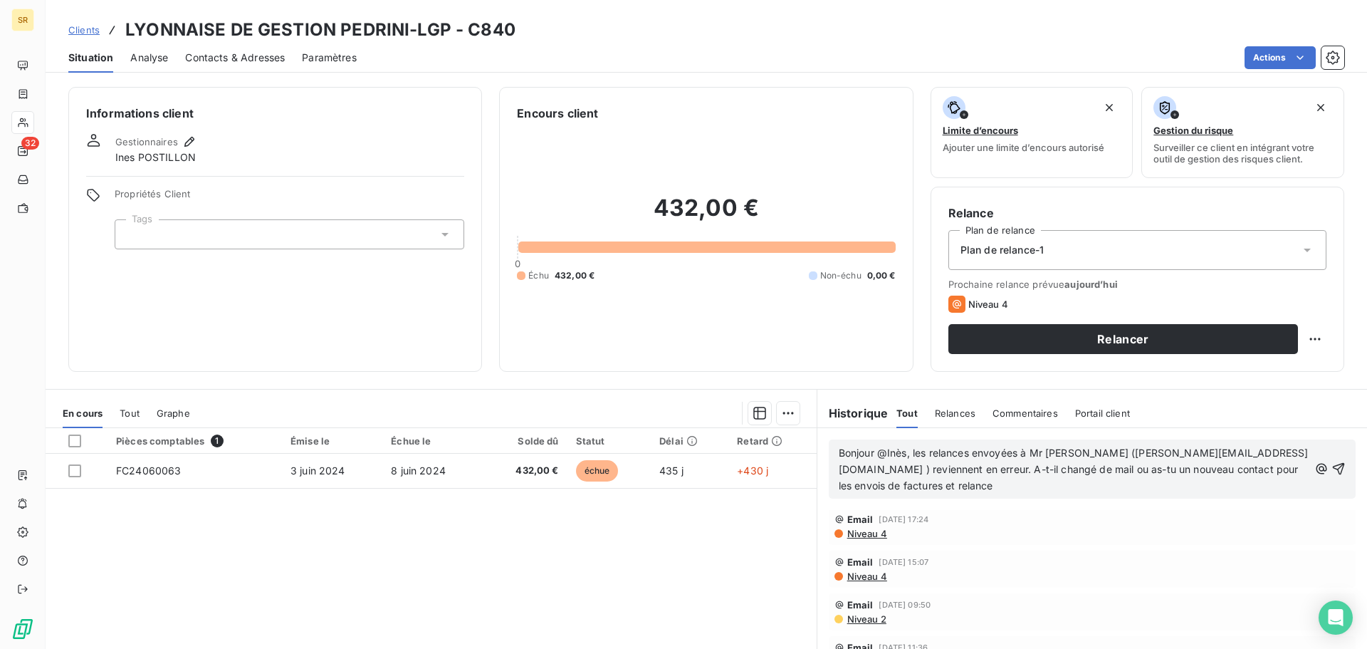
scroll to position [64, 0]
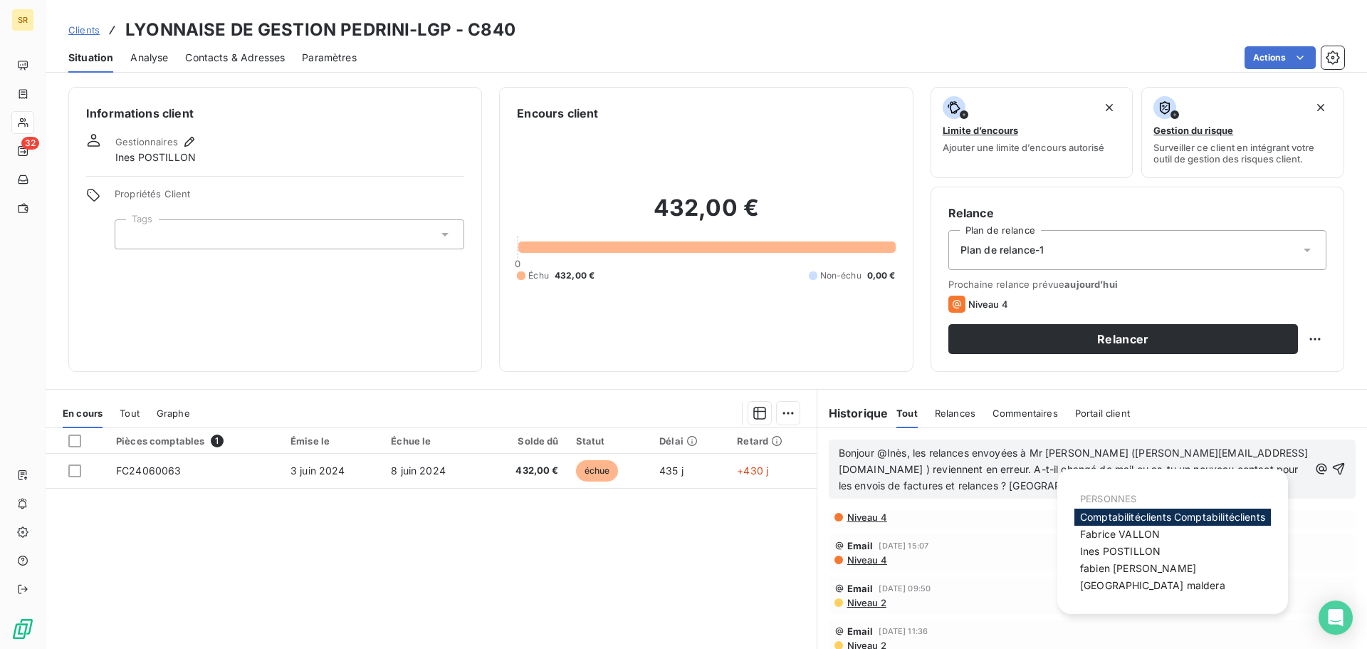
click at [880, 457] on span "Bonjour @Inès, les relances envoyées à Mr [PERSON_NAME] ([PERSON_NAME][EMAIL_AD…" at bounding box center [1074, 469] width 470 height 45
click at [1104, 557] on span "Ines POSTILLON" at bounding box center [1120, 551] width 80 height 12
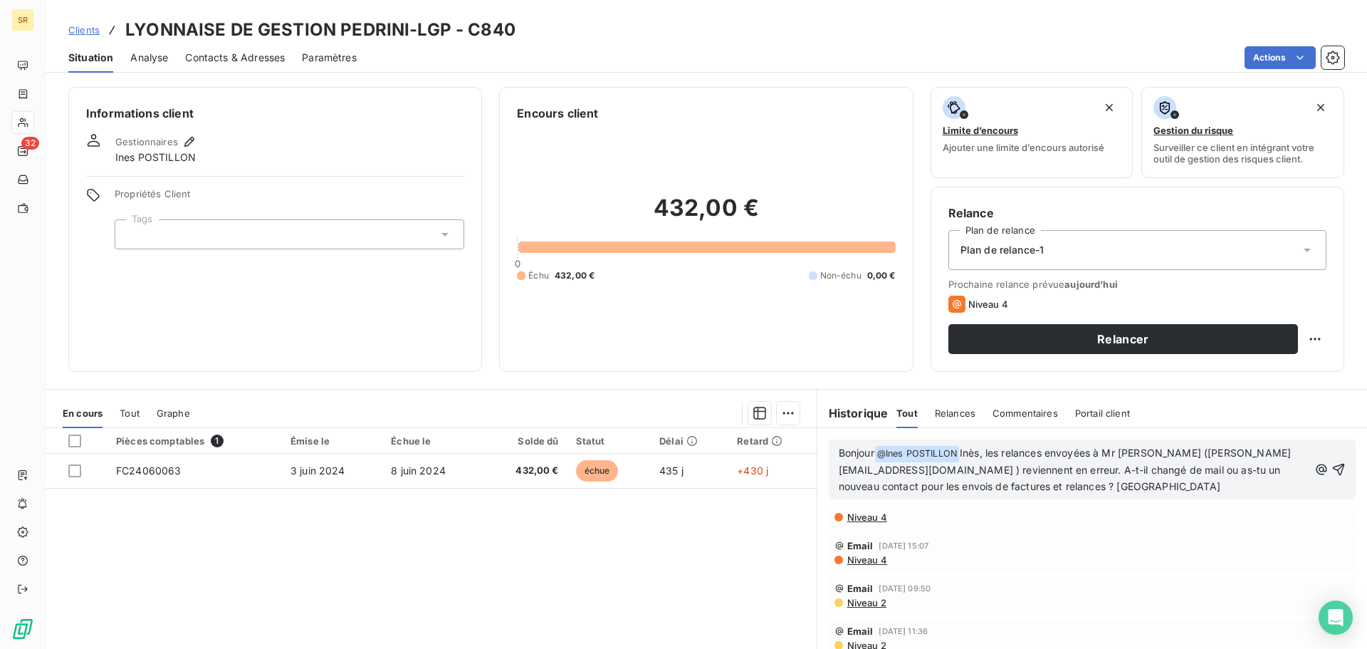
click at [1093, 563] on div "Niveau 4" at bounding box center [1093, 559] width 516 height 11
click at [977, 462] on p "Bonjour @ Ines POSTILLON ﻿ Inès, les relances envoyées à Mr [PERSON_NAME] ([PER…" at bounding box center [1074, 470] width 470 height 50
click at [984, 493] on p "Bonjour @ Ines POSTILLON ﻿ , les relances envoyées à Mr [PERSON_NAME] ([PERSON_…" at bounding box center [1074, 470] width 470 height 50
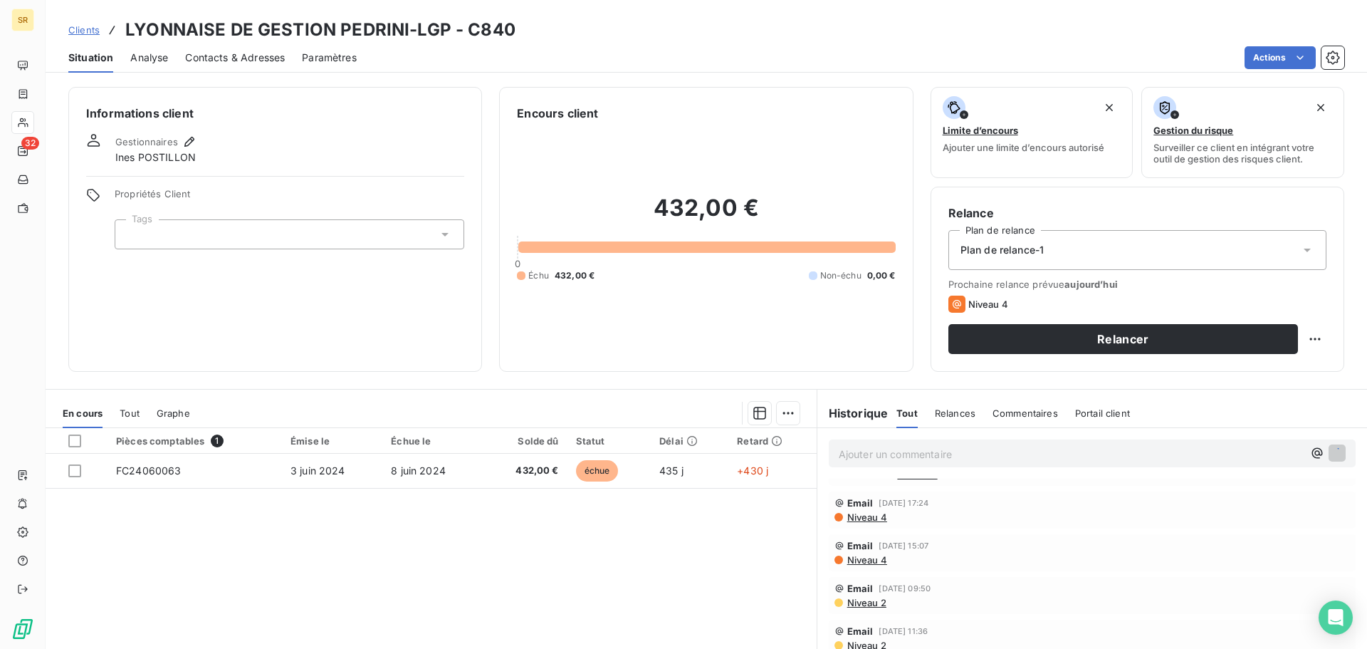
scroll to position [33, 0]
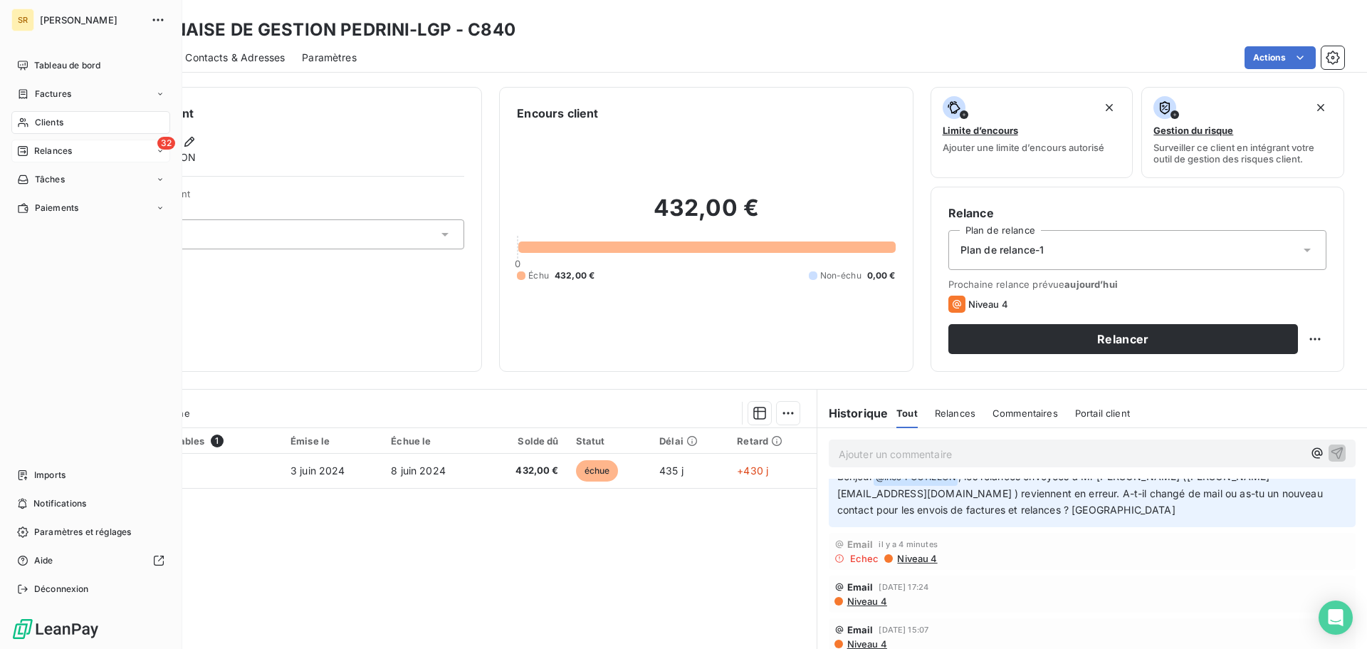
click at [59, 152] on span "Relances" at bounding box center [53, 151] width 38 height 13
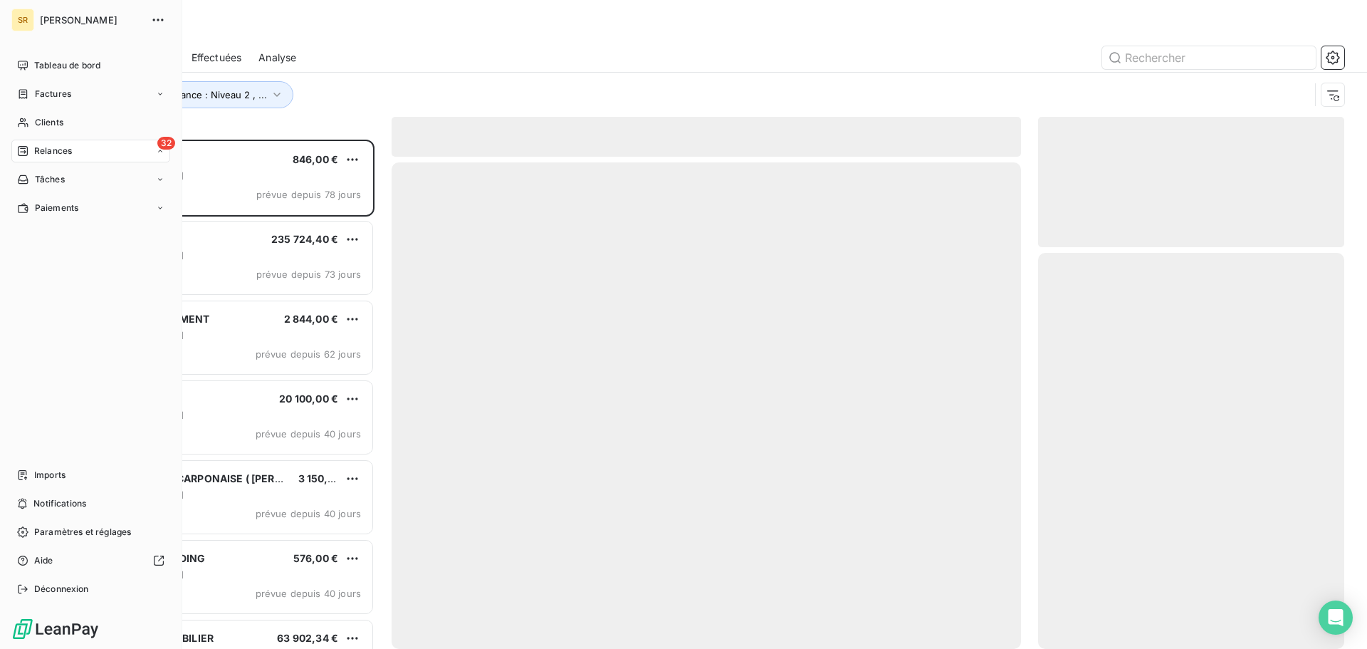
scroll to position [499, 296]
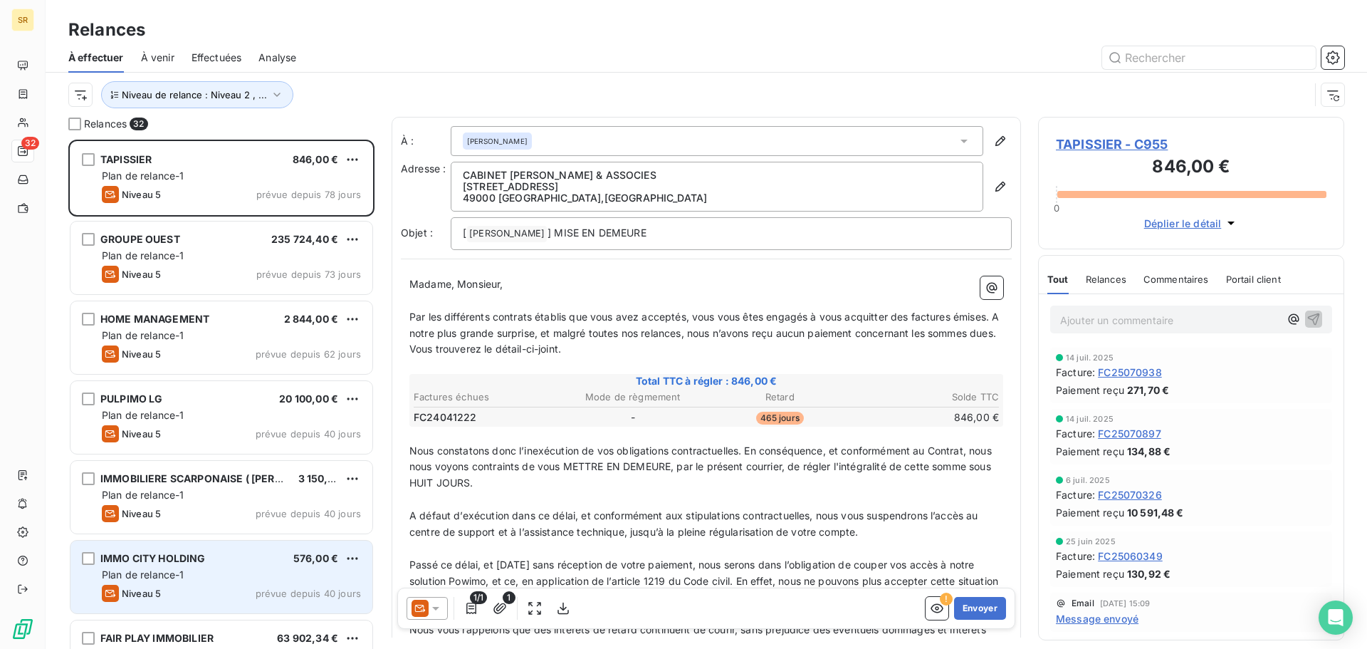
click at [217, 561] on div "IMMO CITY HOLDING 576,00 €" at bounding box center [231, 558] width 259 height 13
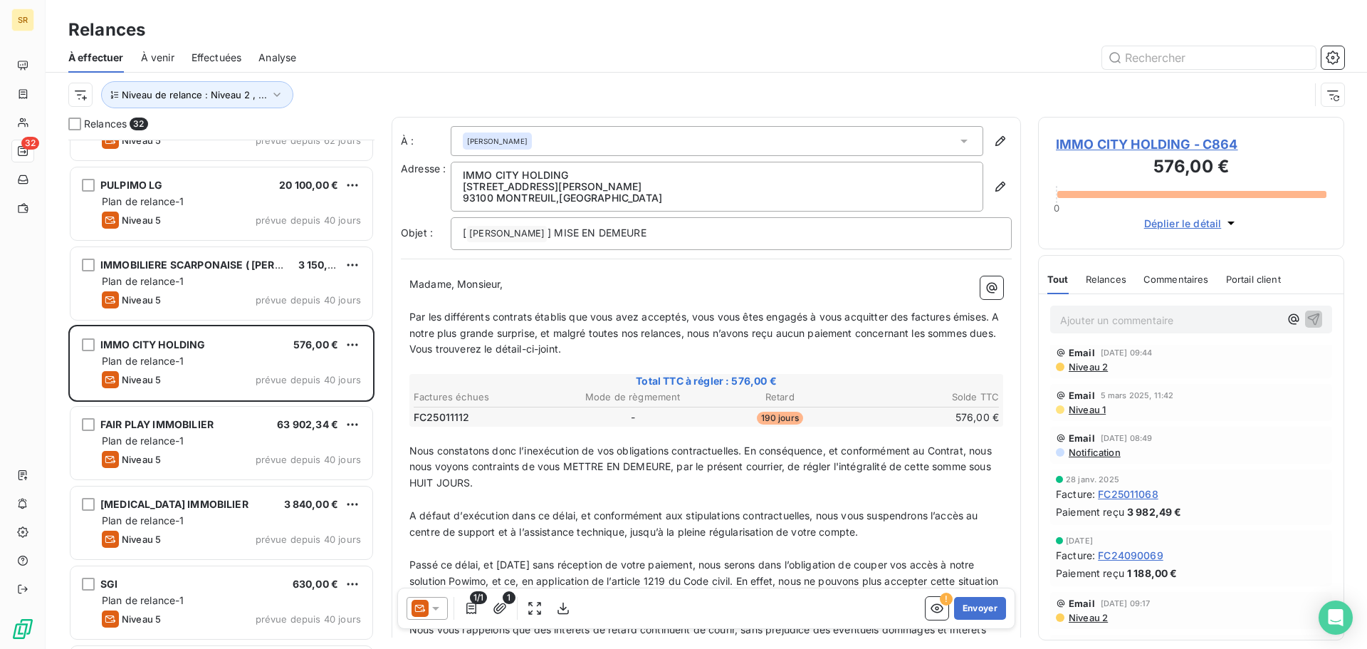
scroll to position [356, 0]
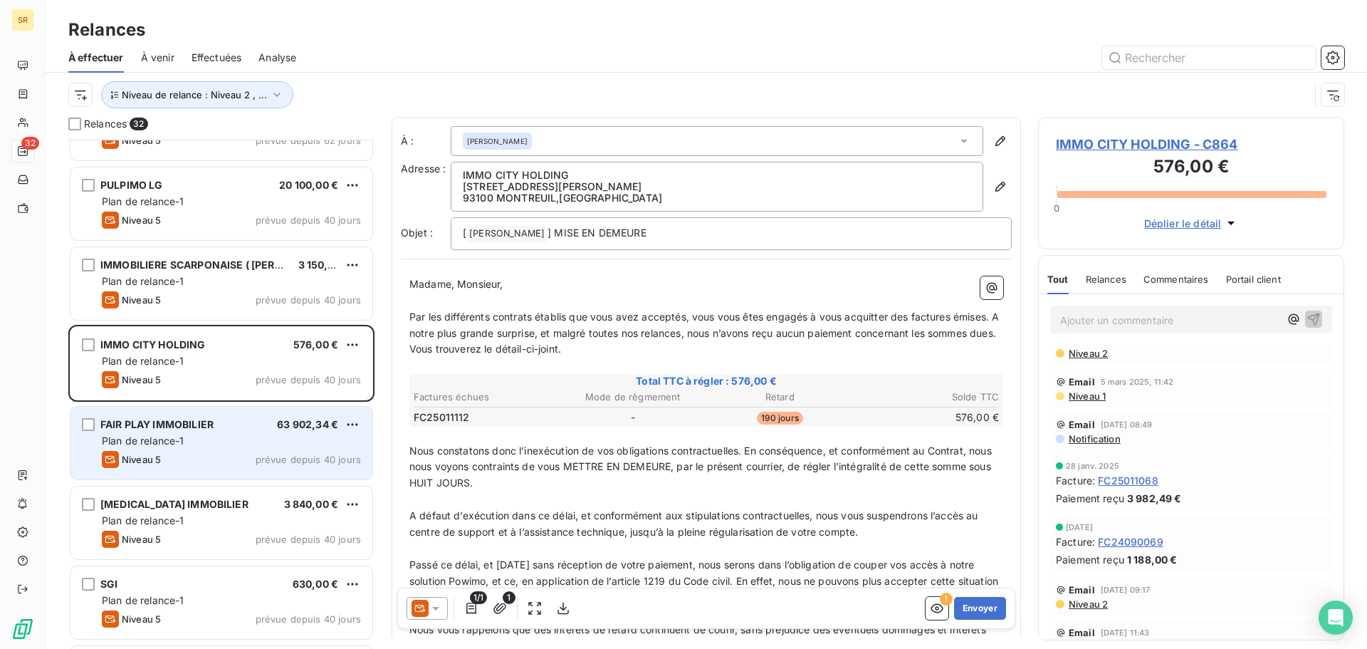
click at [195, 451] on div "Niveau 5 prévue depuis 40 jours" at bounding box center [231, 459] width 259 height 17
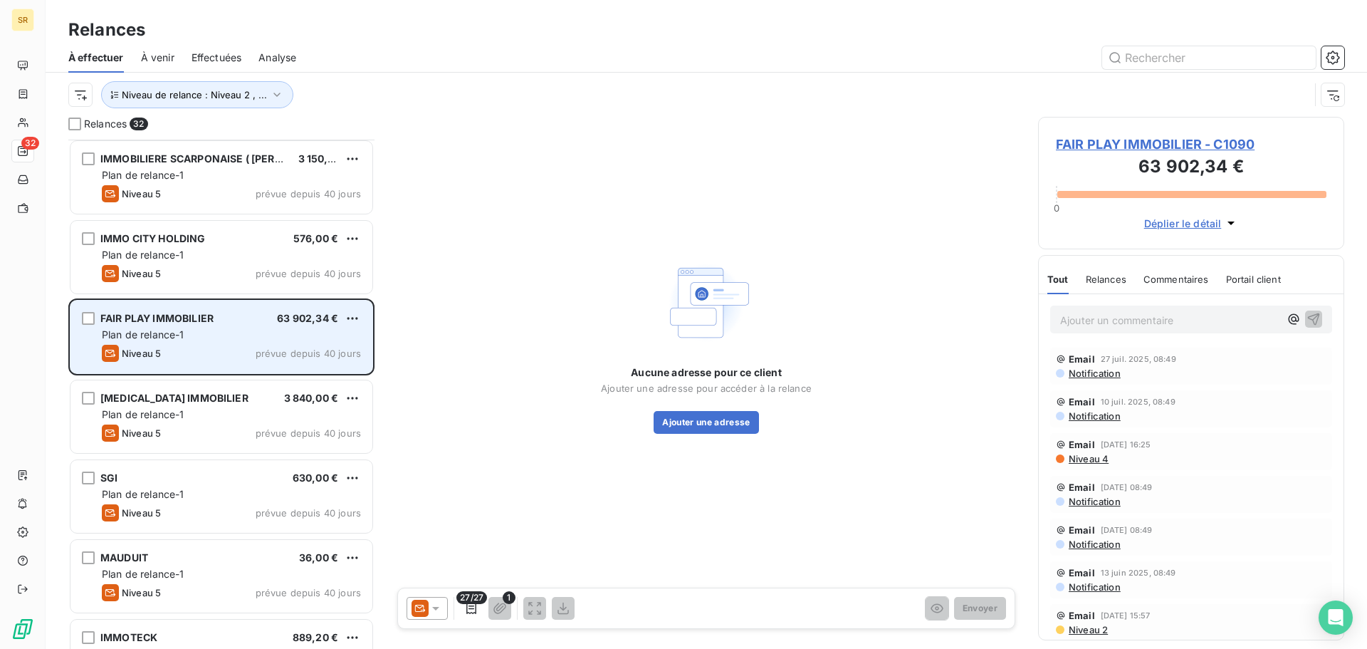
scroll to position [428, 0]
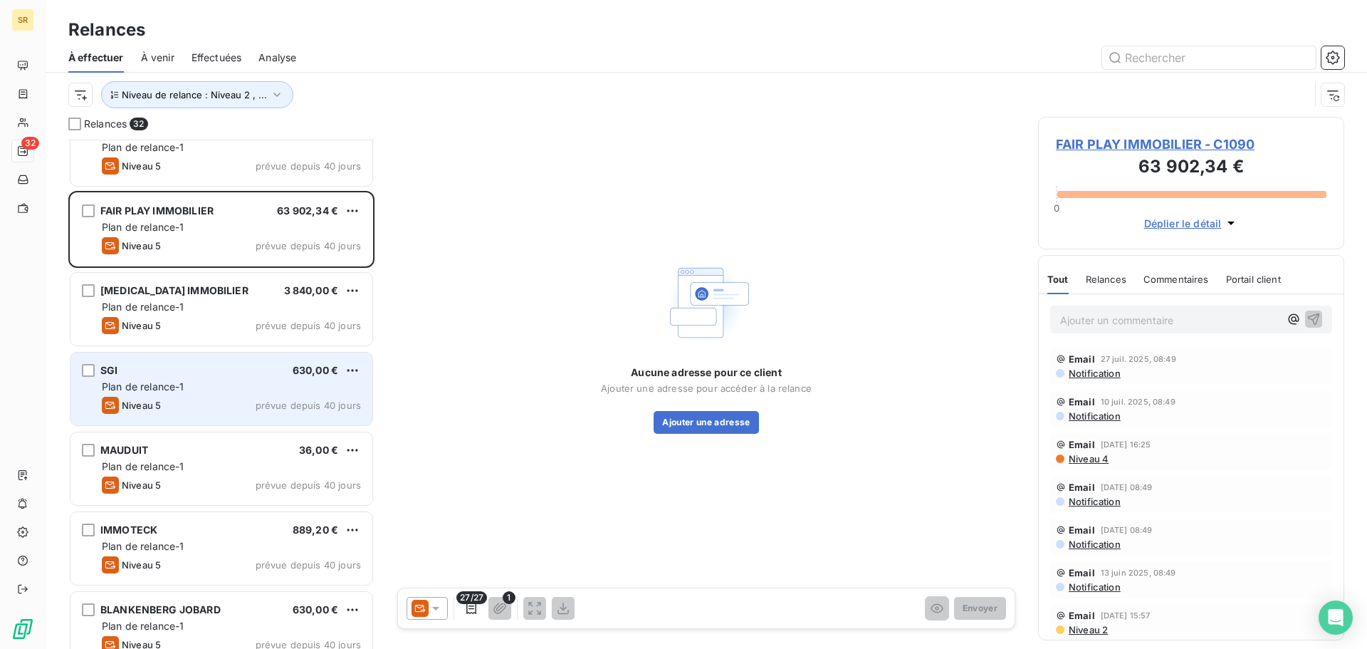
click at [170, 386] on span "Plan de relance-1" at bounding box center [143, 386] width 83 height 12
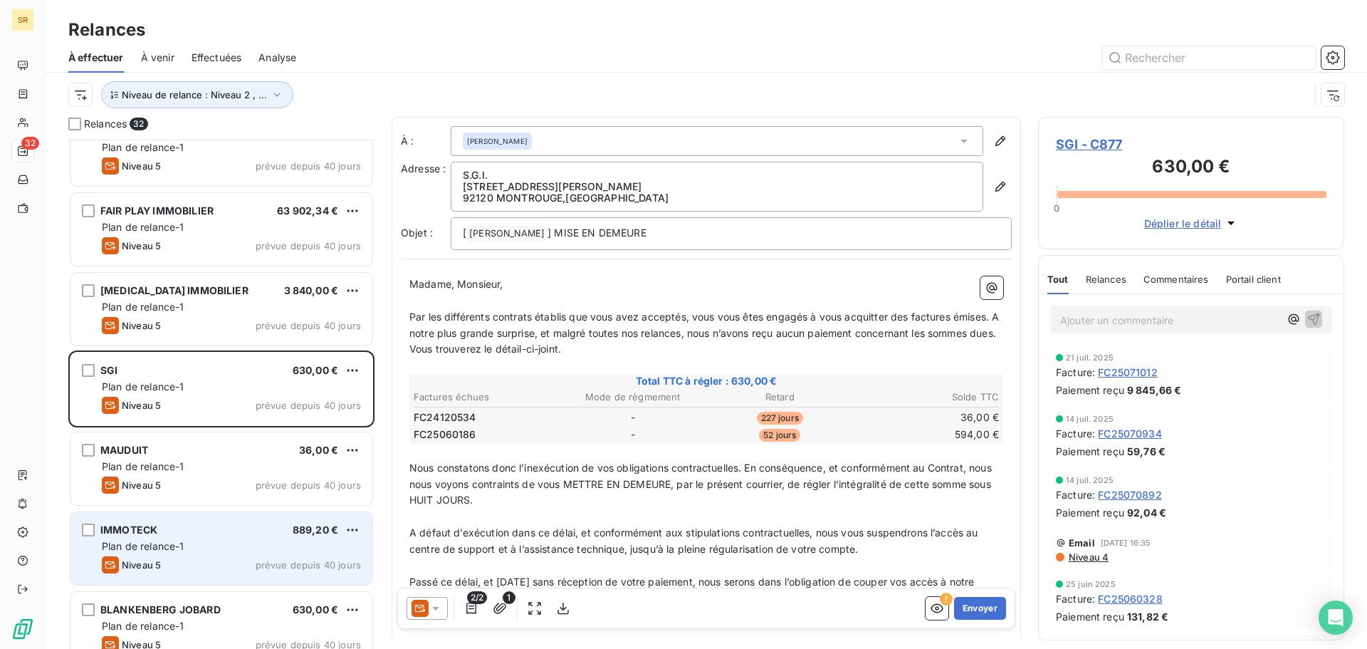
click at [241, 551] on div "Plan de relance-1" at bounding box center [231, 546] width 259 height 14
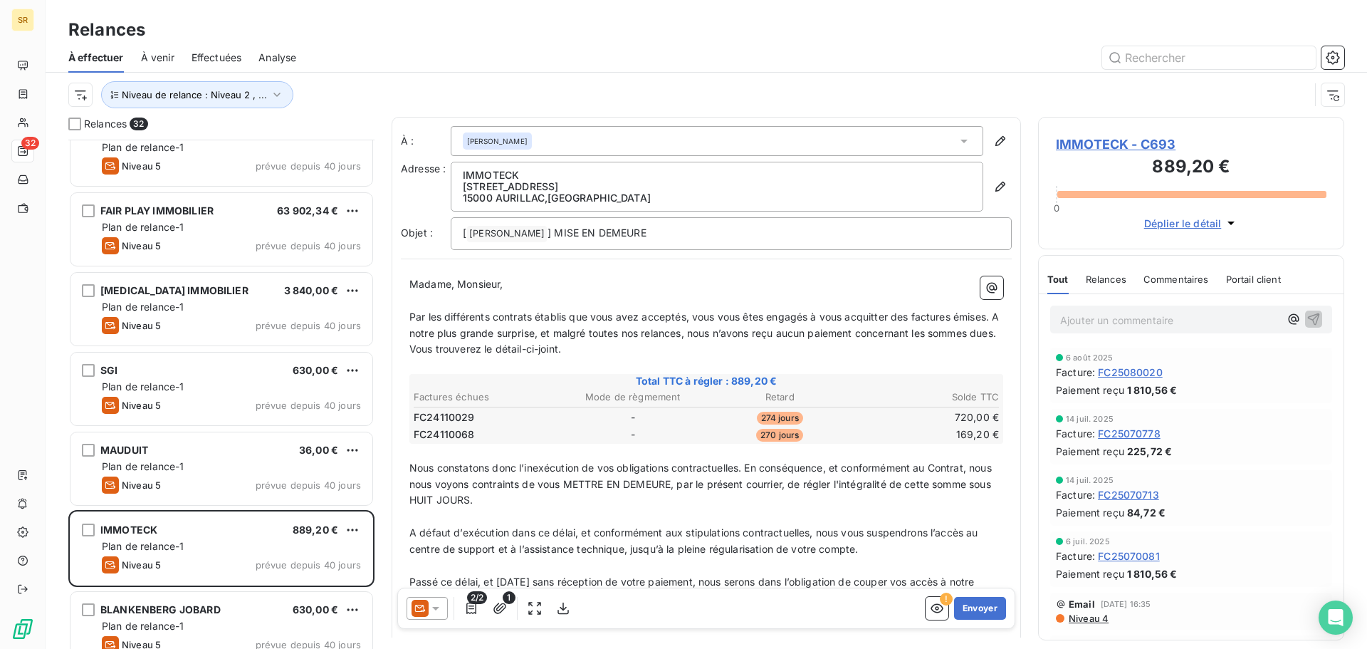
click at [436, 615] on icon at bounding box center [436, 608] width 14 height 14
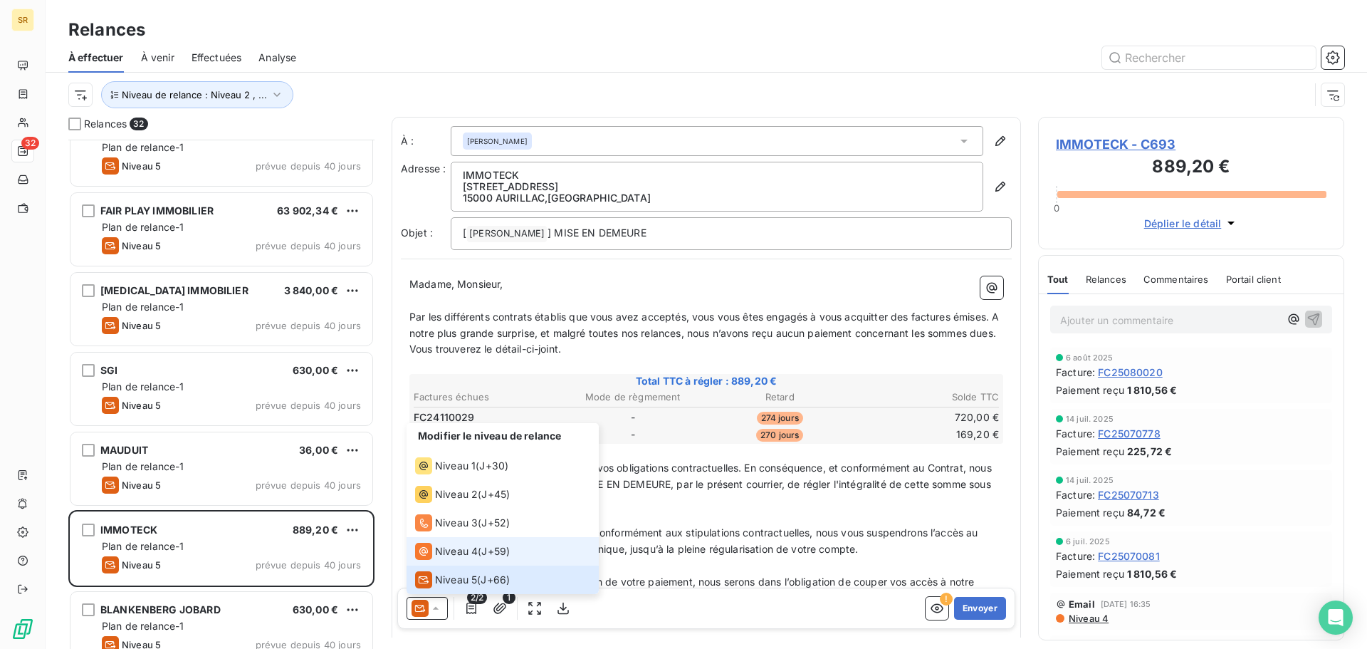
click at [448, 556] on span "Niveau 4" at bounding box center [456, 551] width 43 height 14
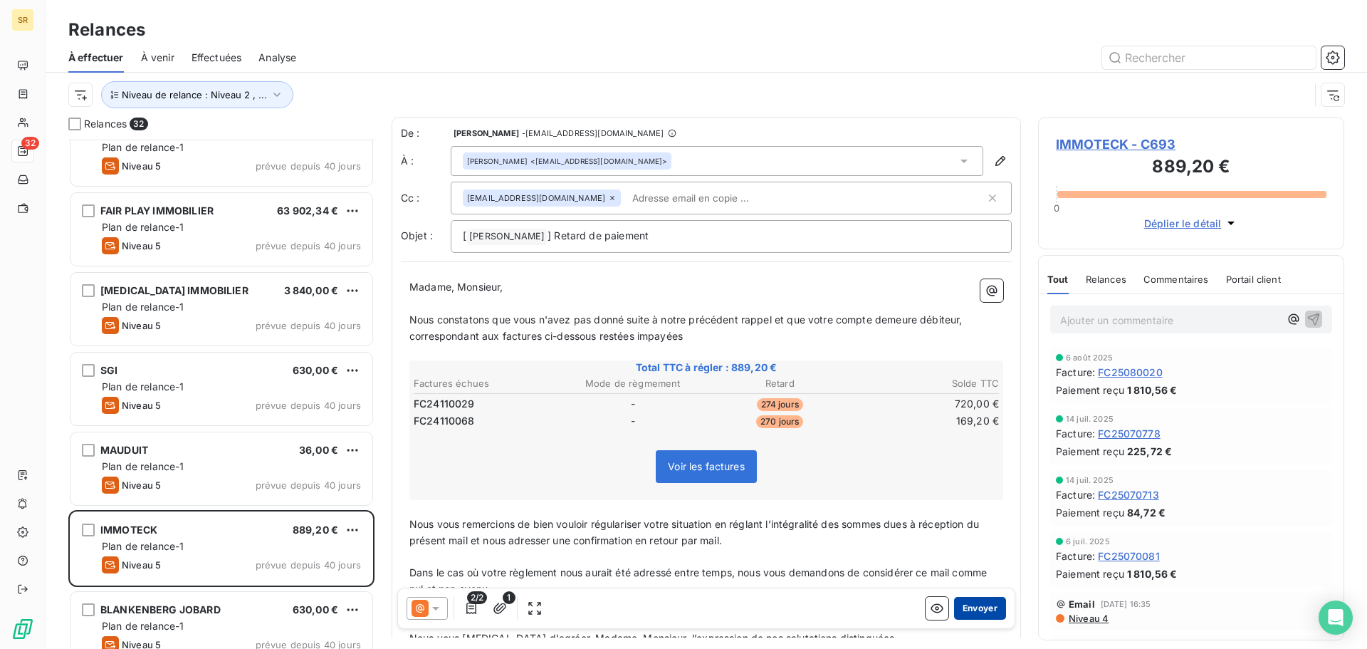
click at [961, 609] on button "Envoyer" at bounding box center [980, 608] width 52 height 23
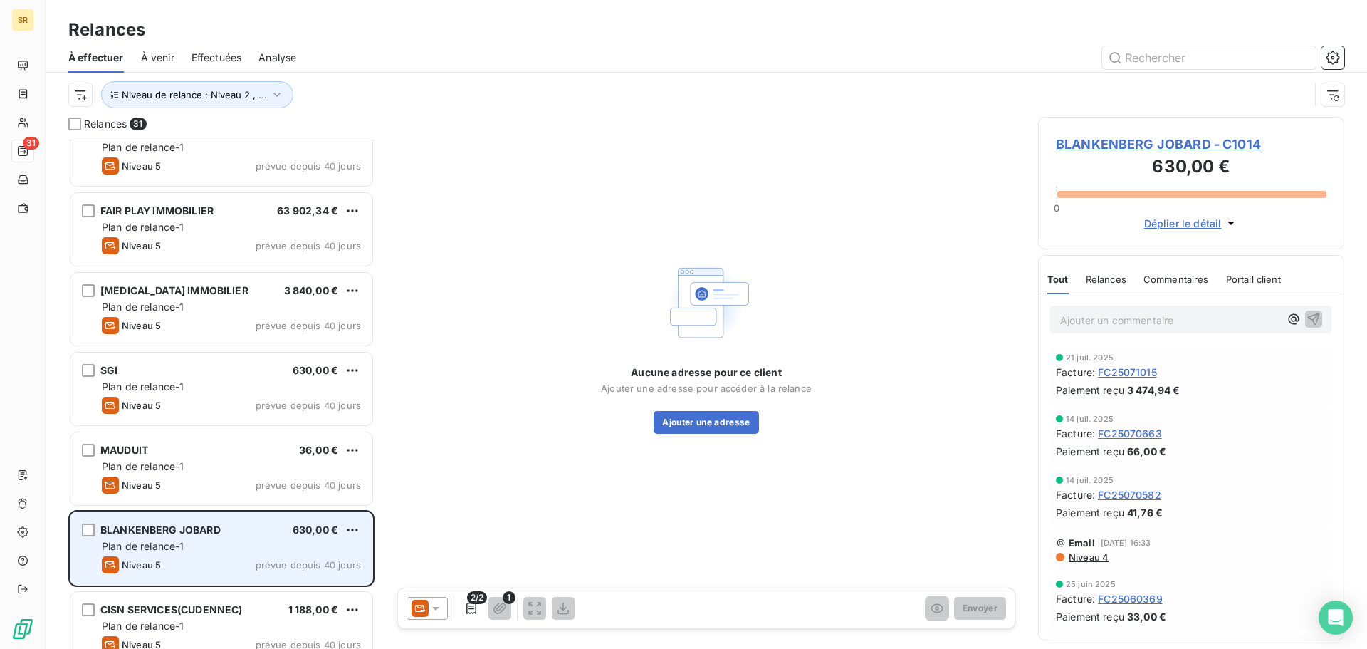
click at [196, 547] on div "Plan de relance-1" at bounding box center [231, 546] width 259 height 14
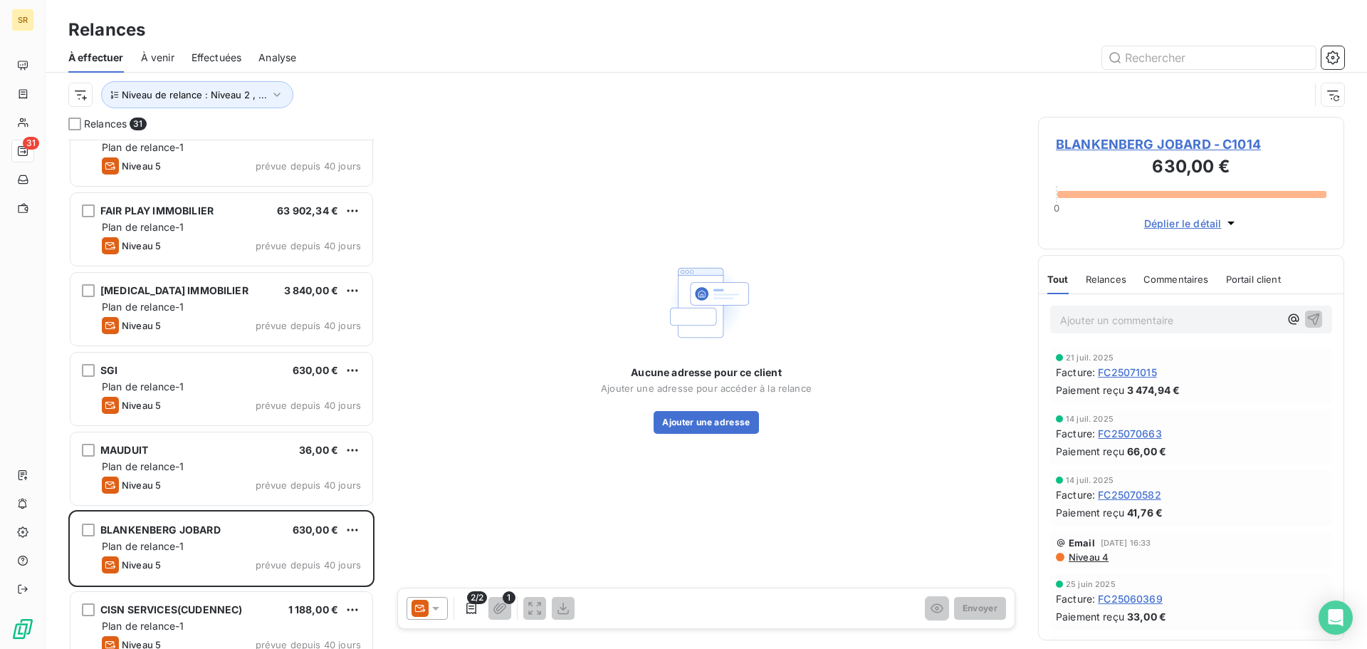
click at [439, 606] on icon at bounding box center [436, 608] width 14 height 14
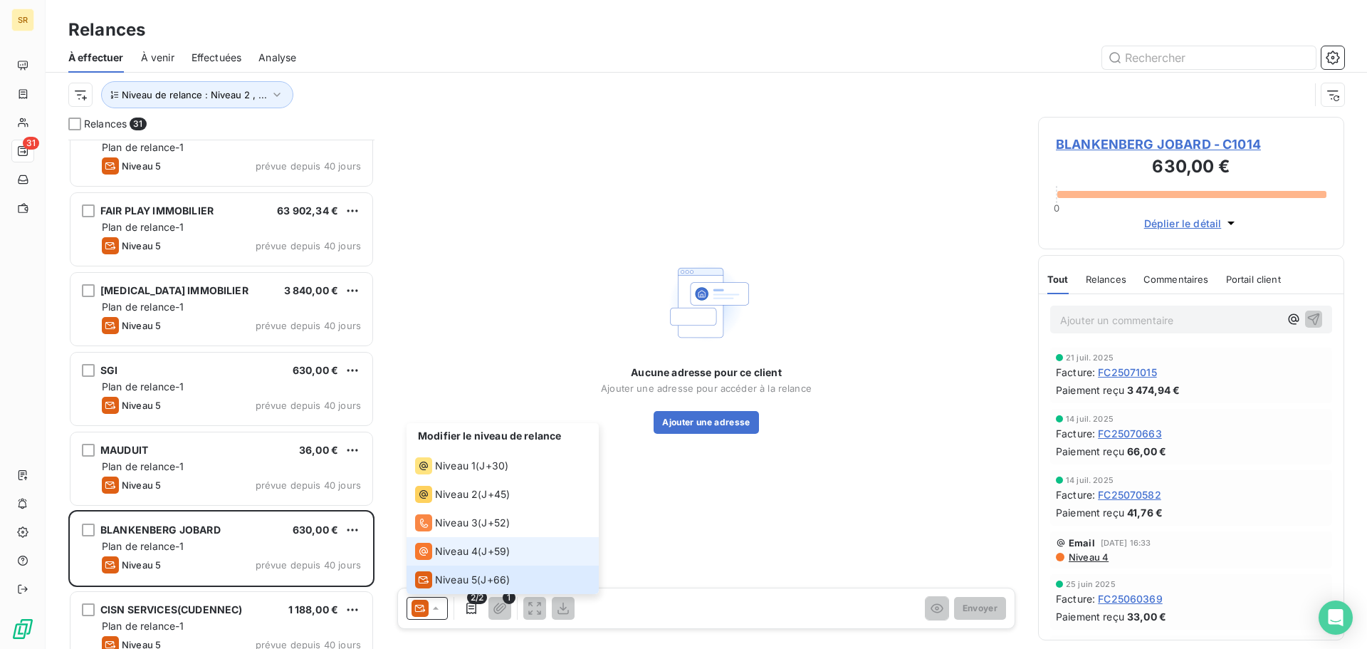
click at [444, 553] on span "Niveau 4" at bounding box center [456, 551] width 43 height 14
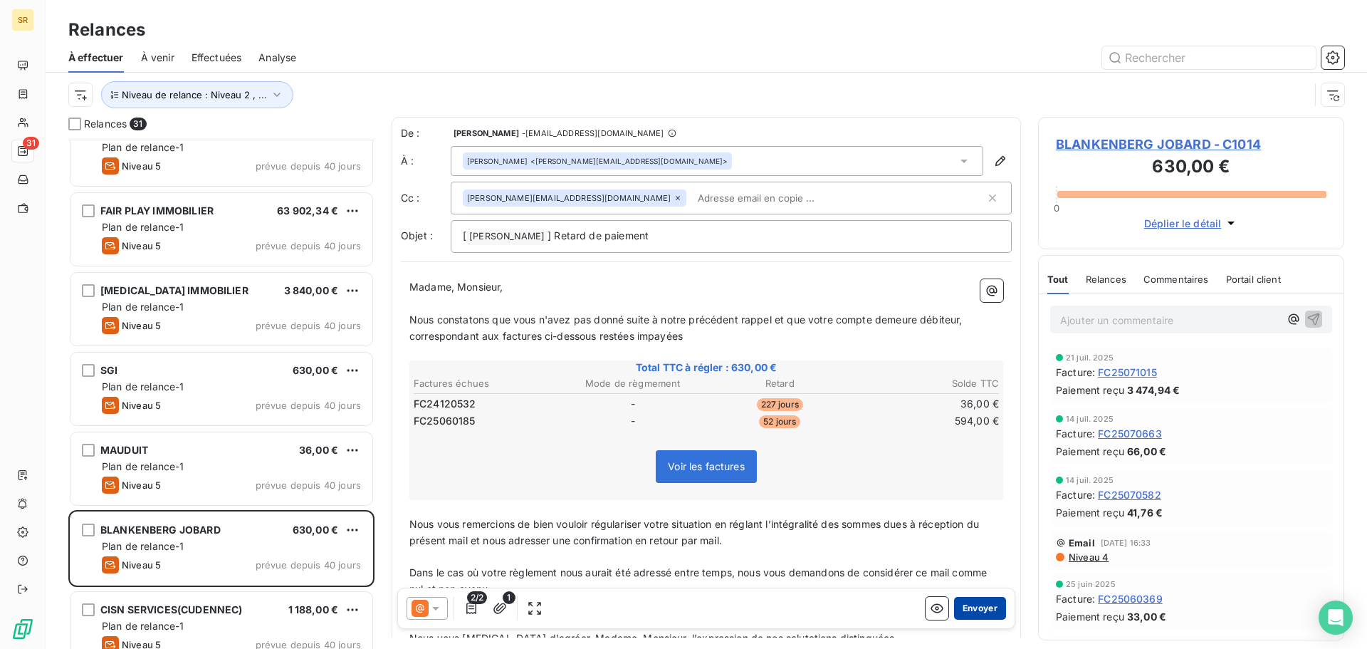
click at [962, 613] on button "Envoyer" at bounding box center [980, 608] width 52 height 23
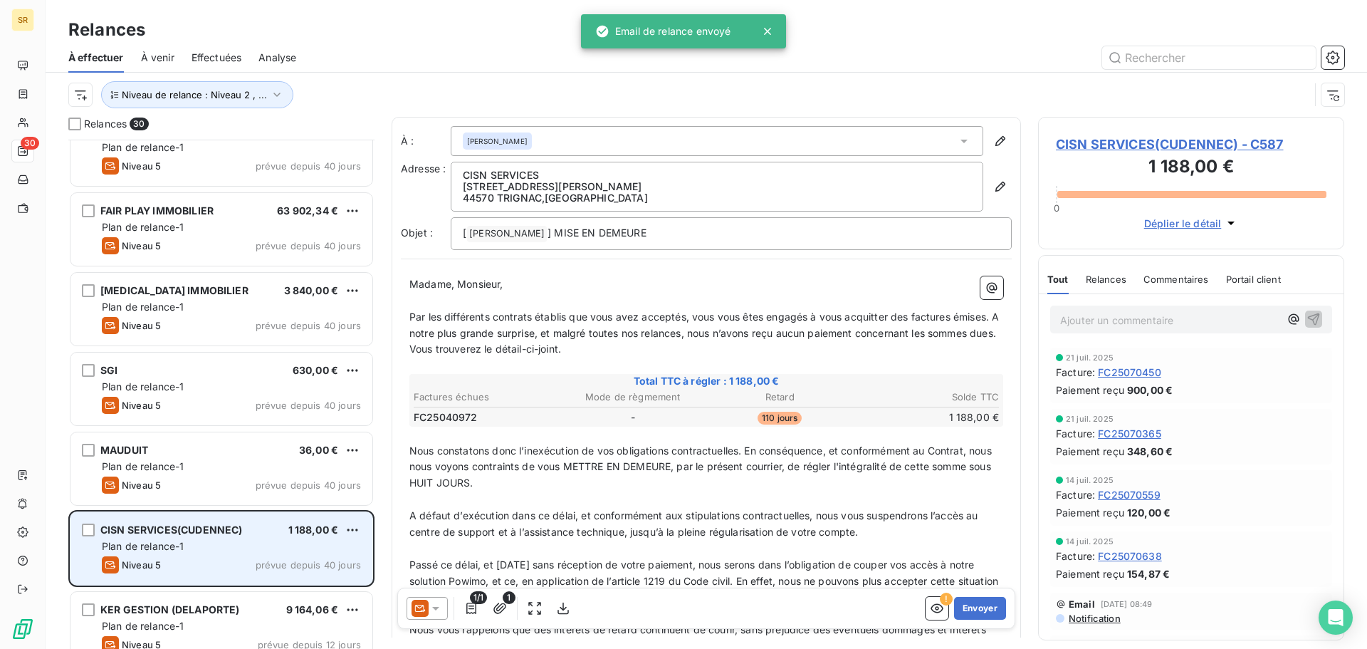
scroll to position [428, 0]
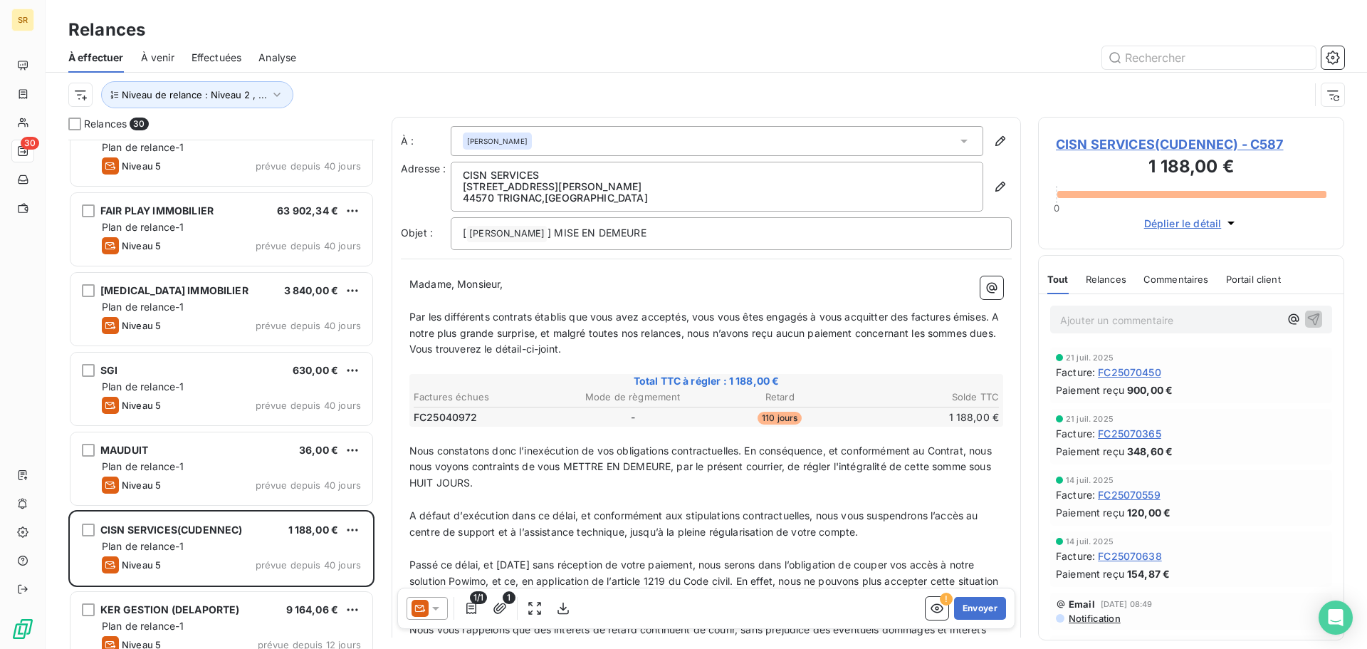
click at [435, 610] on icon at bounding box center [436, 608] width 14 height 14
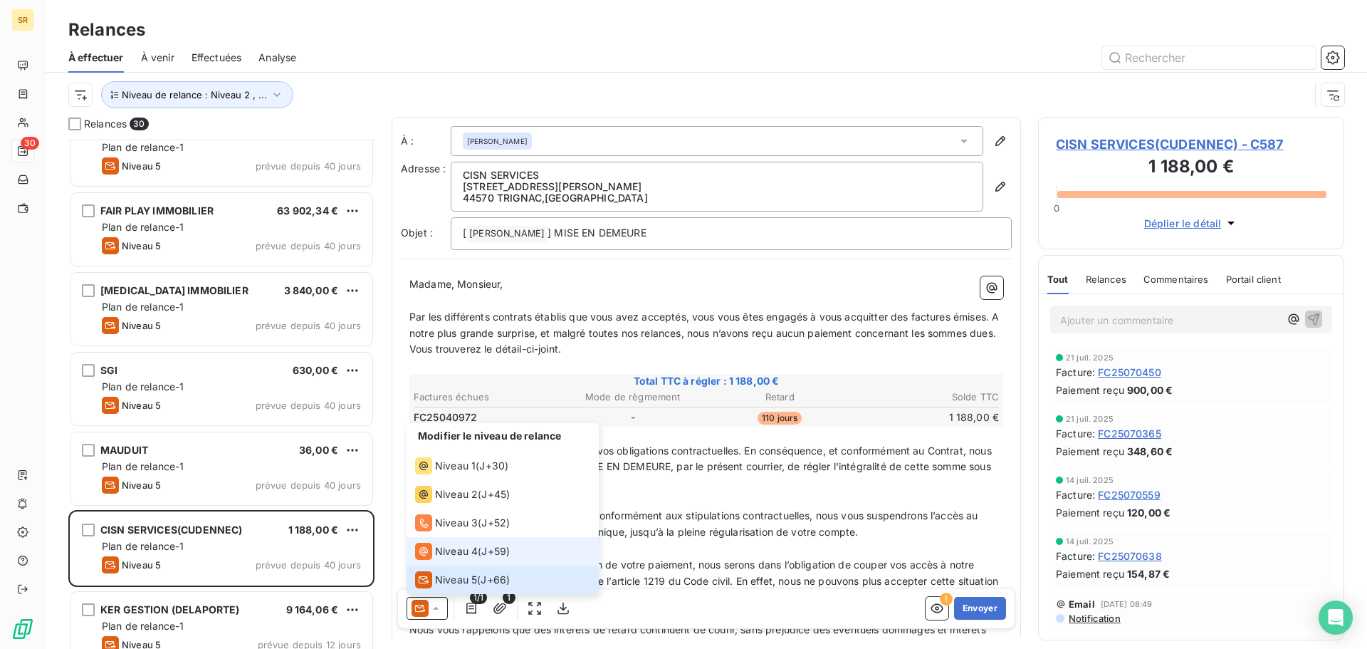
click at [444, 548] on span "Niveau 4" at bounding box center [456, 551] width 43 height 14
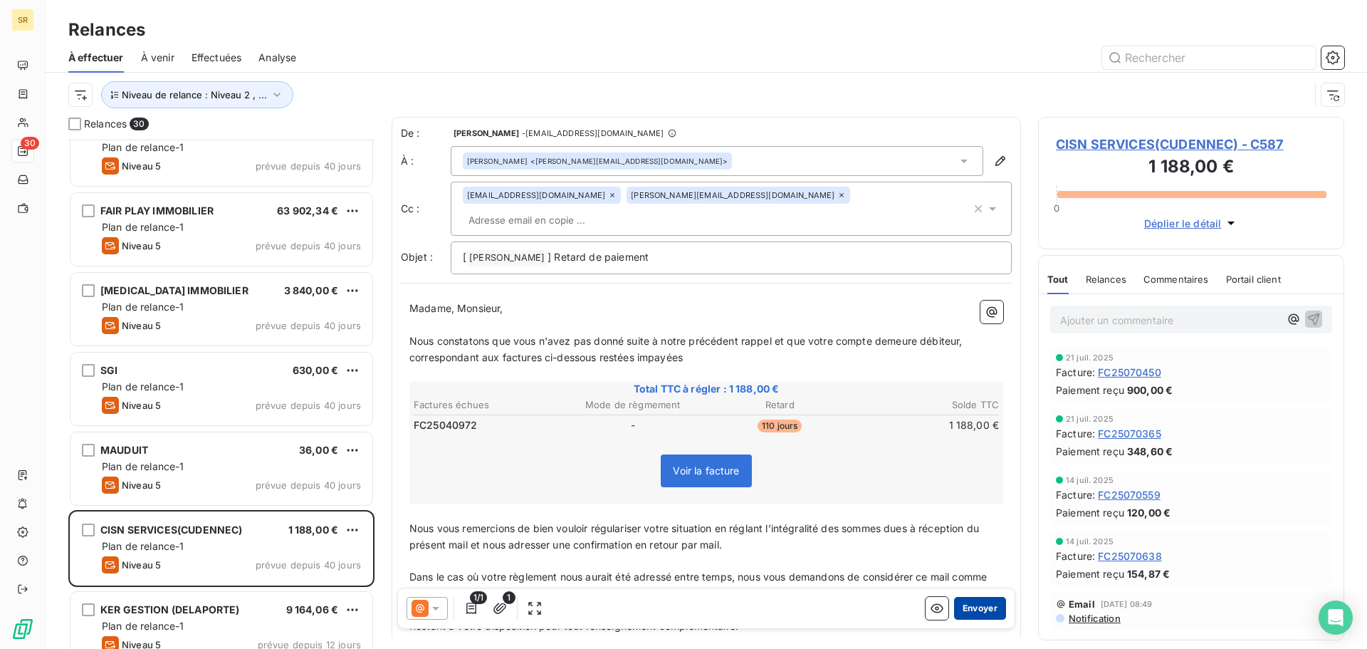
click at [971, 605] on button "Envoyer" at bounding box center [980, 608] width 52 height 23
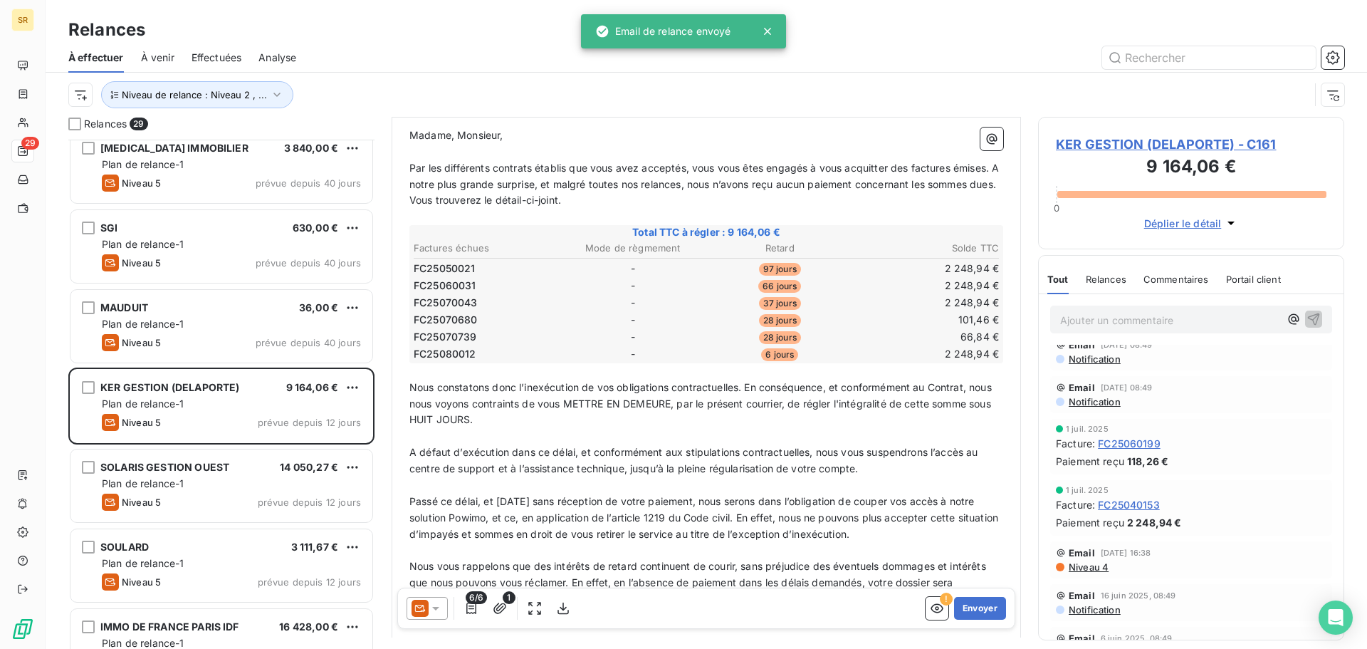
scroll to position [713, 0]
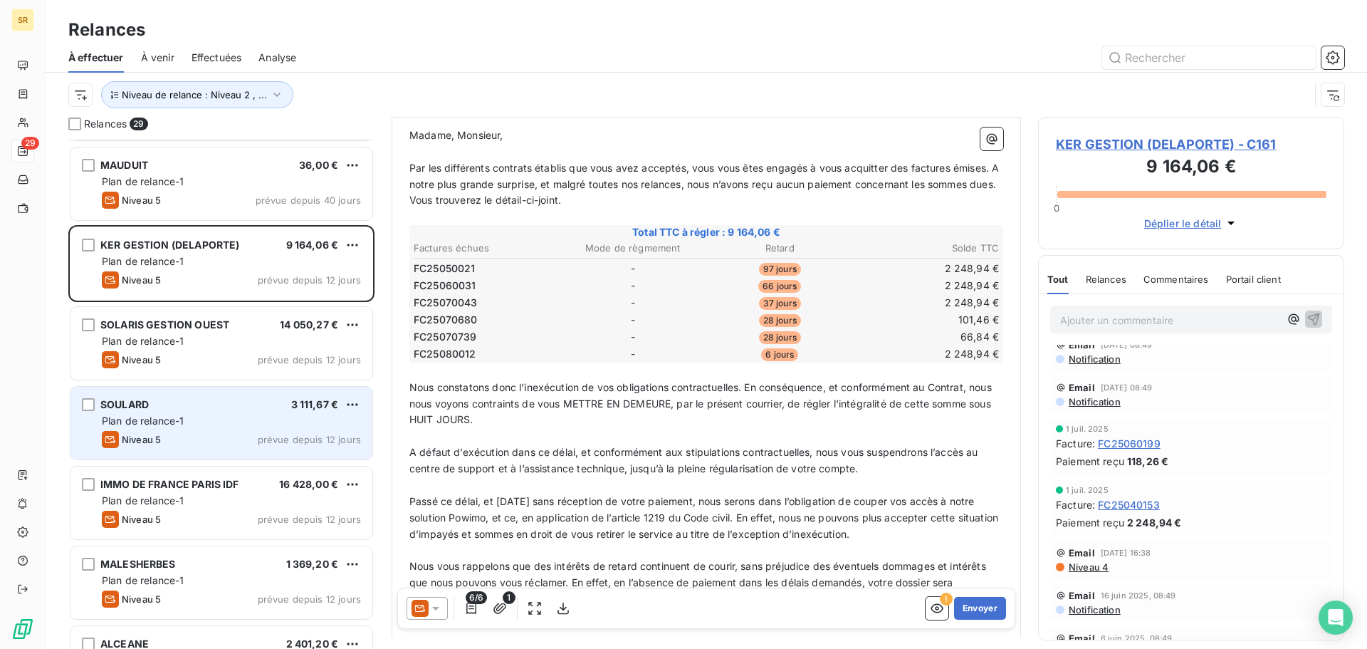
click at [212, 429] on div "SOULARD 3 111,67 € Plan de relance-1 Niveau 5 prévue depuis 12 jours" at bounding box center [222, 423] width 302 height 73
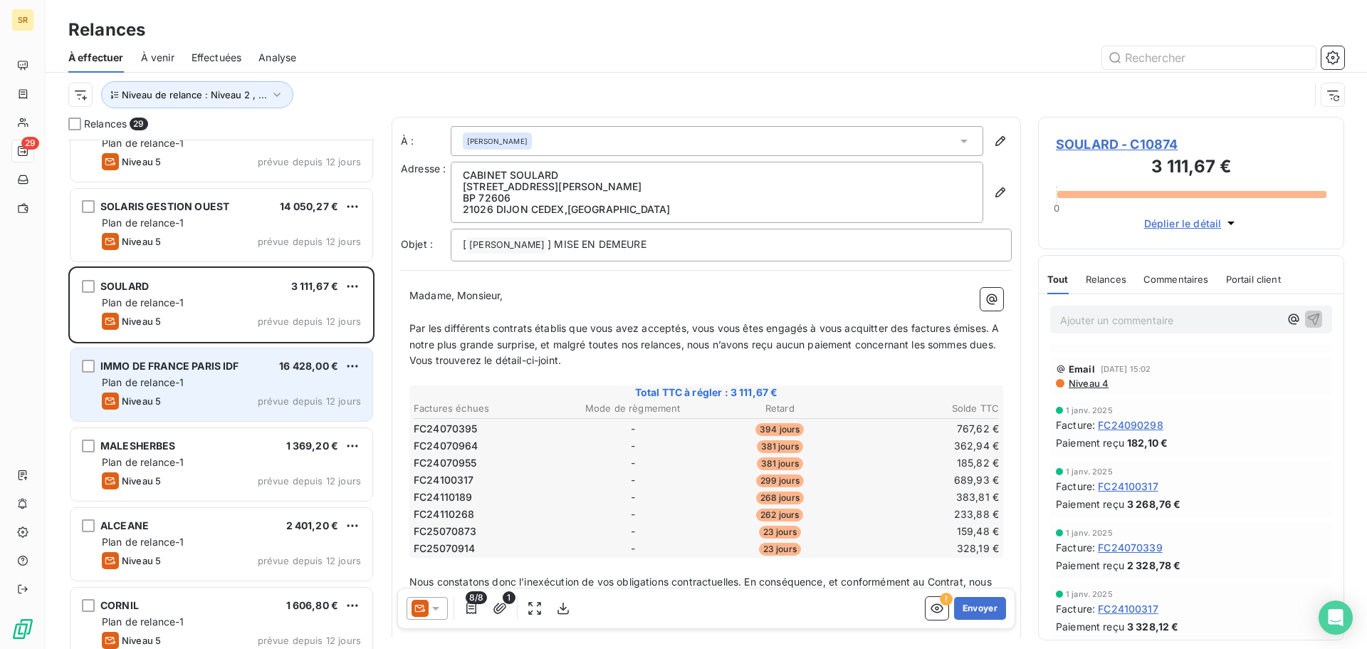
scroll to position [927, 0]
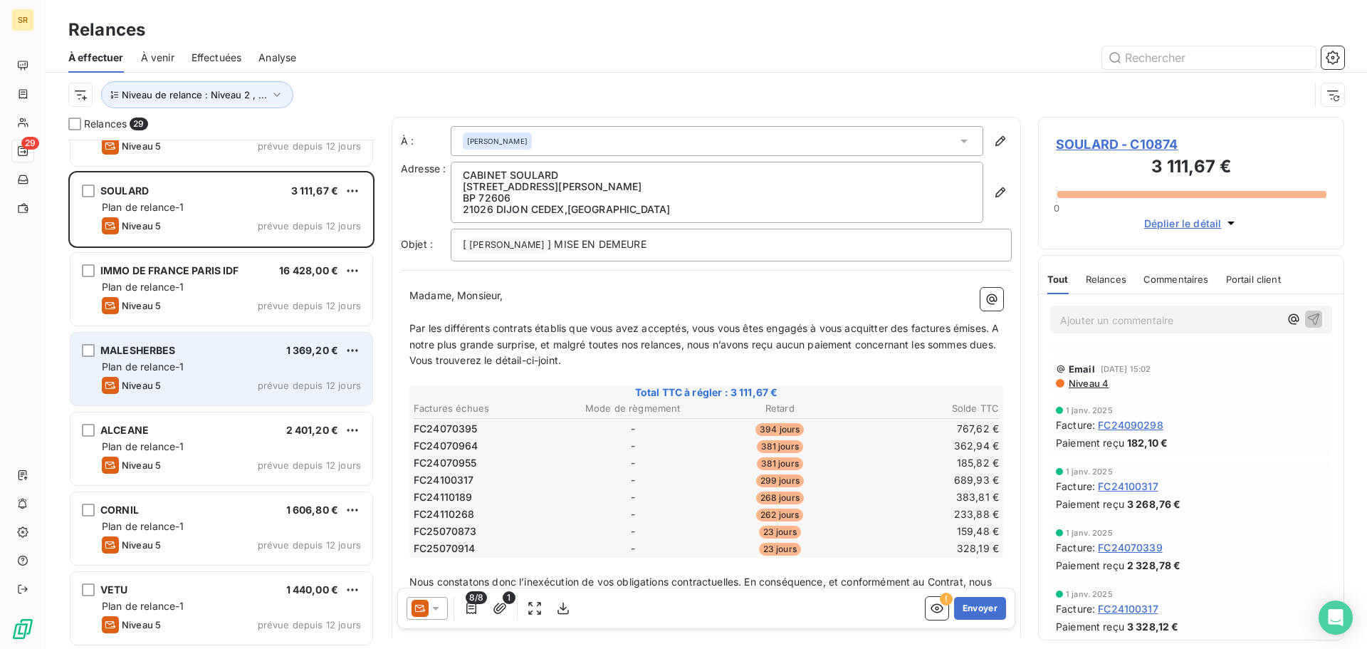
click at [229, 353] on div "MALESHERBES 1 369,20 €" at bounding box center [231, 350] width 259 height 13
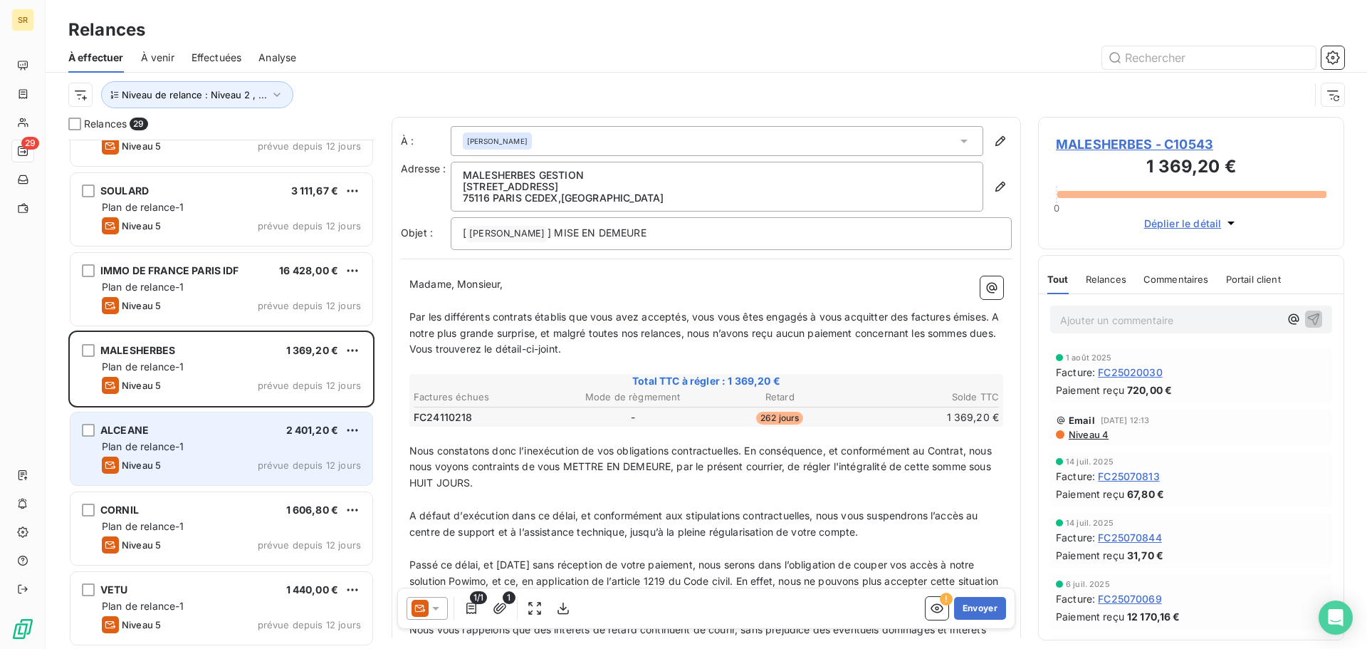
click at [189, 442] on div "Plan de relance-1" at bounding box center [231, 446] width 259 height 14
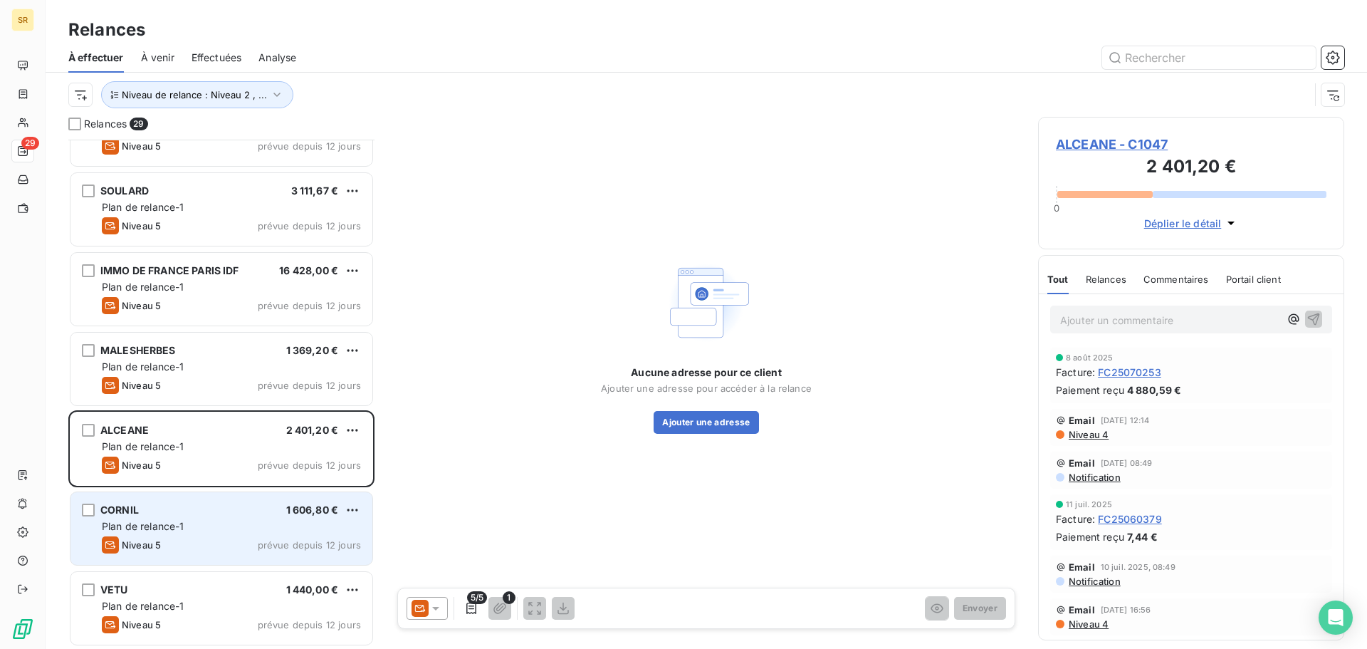
click at [187, 521] on div "Plan de relance-1" at bounding box center [231, 526] width 259 height 14
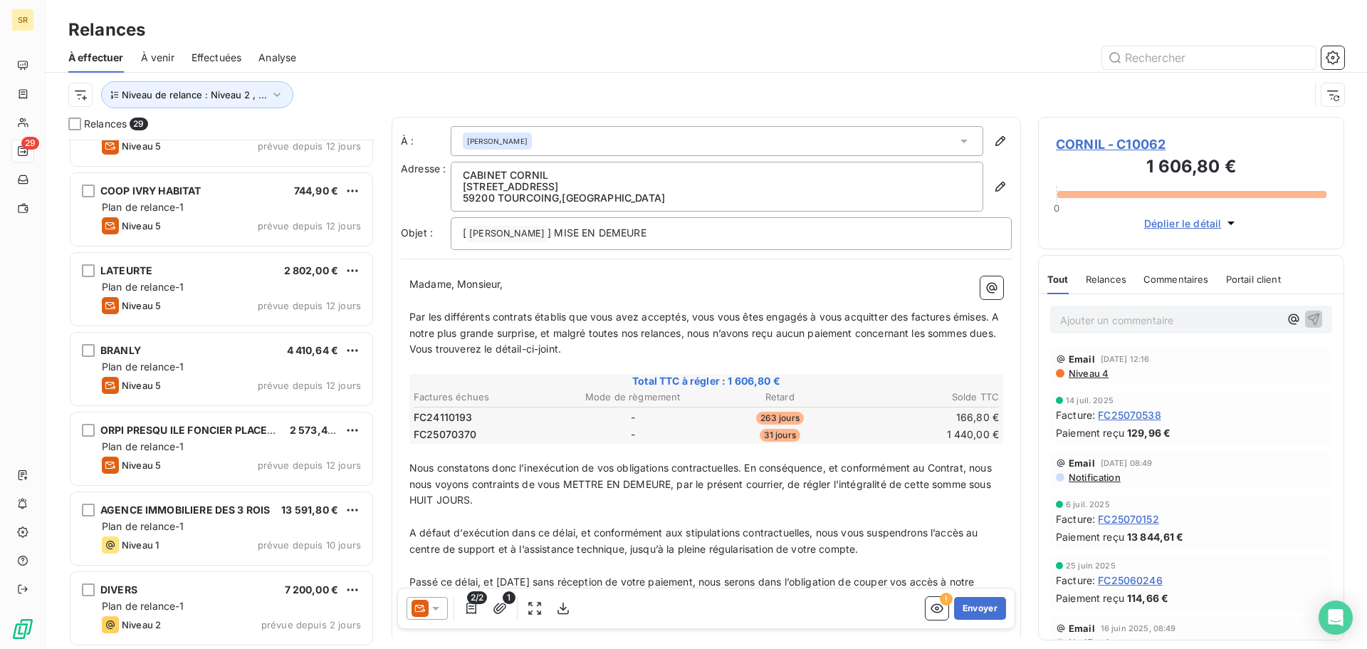
scroll to position [1805, 0]
click at [211, 90] on span "Niveau de relance : Niveau 2 , ..." at bounding box center [194, 94] width 145 height 11
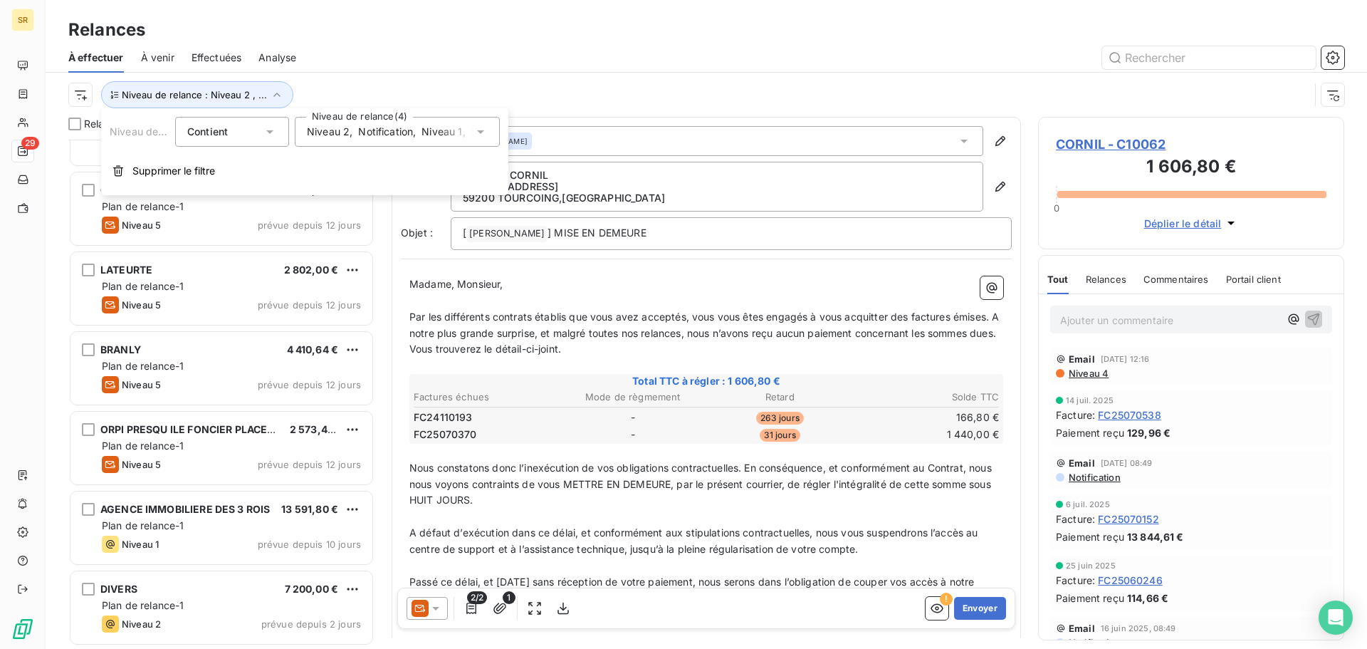
click at [335, 135] on span "Niveau 2" at bounding box center [328, 132] width 43 height 14
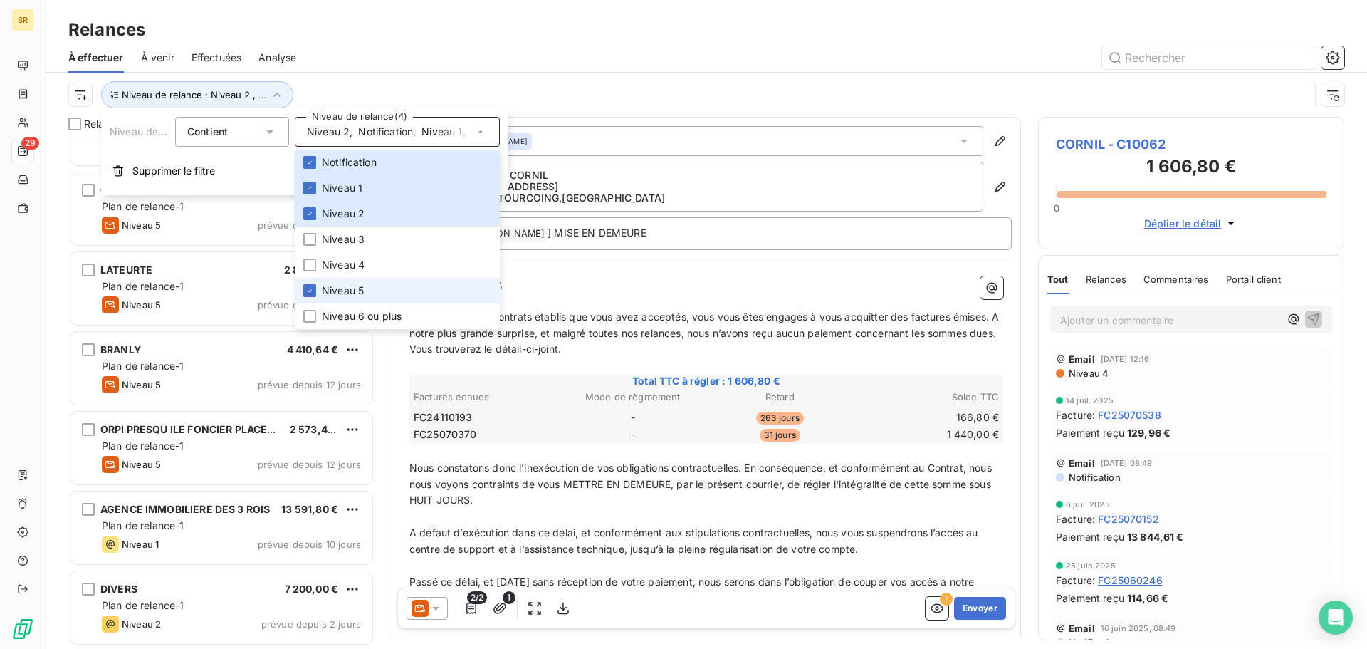
click at [344, 286] on span "Niveau 5" at bounding box center [343, 290] width 42 height 14
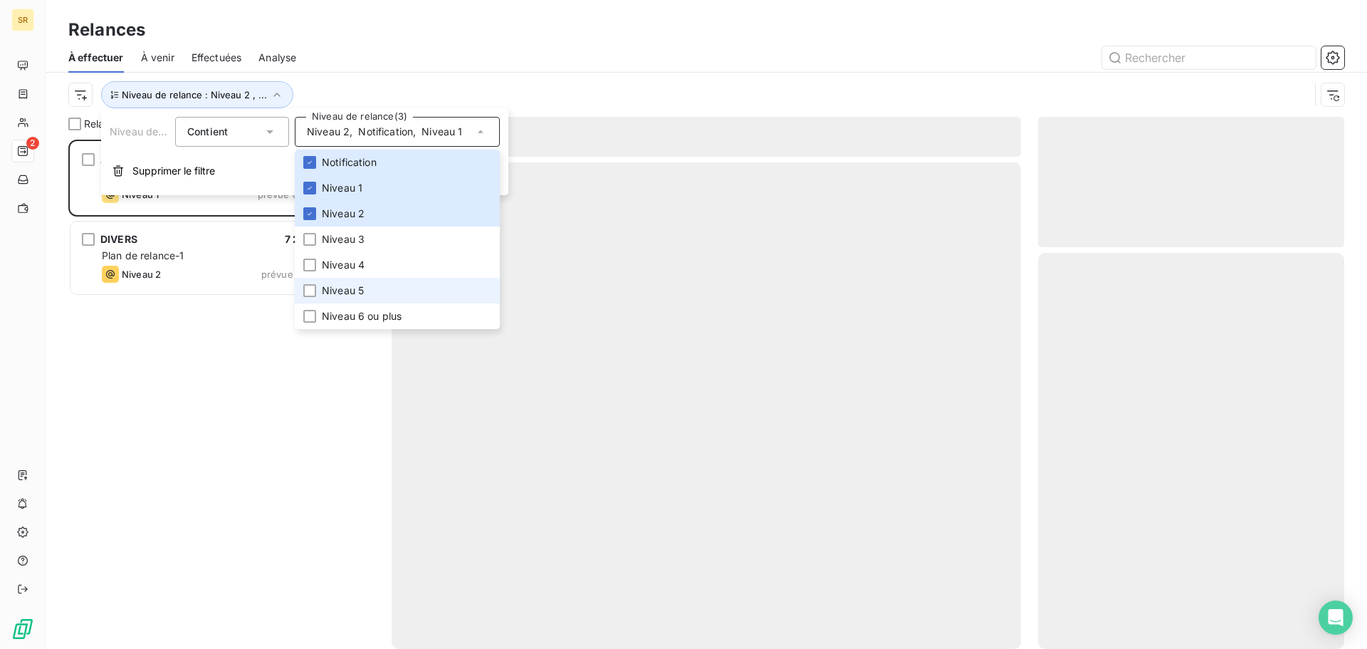
scroll to position [499, 296]
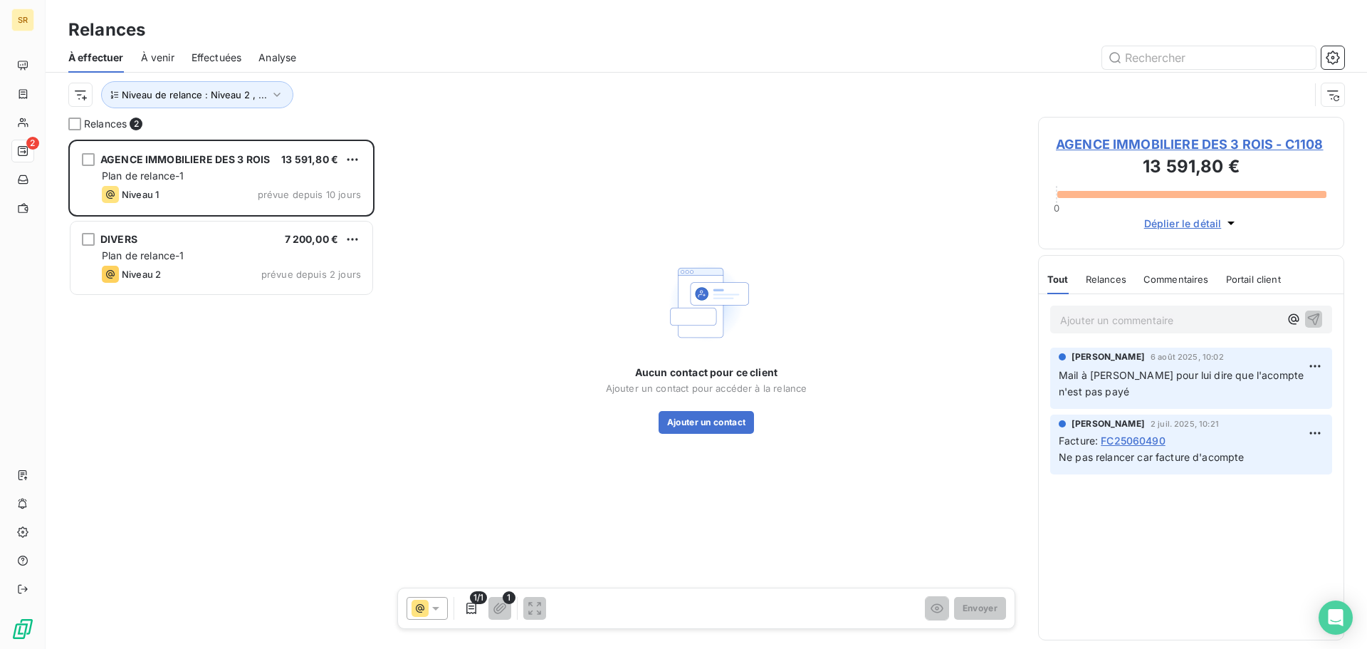
click at [161, 377] on div "AGENCE IMMOBILIERE DES 3 ROIS 13 591,80 € Plan de relance-1 Niveau 1 prévue dep…" at bounding box center [221, 394] width 306 height 509
click at [162, 56] on span "À venir" at bounding box center [157, 58] width 33 height 14
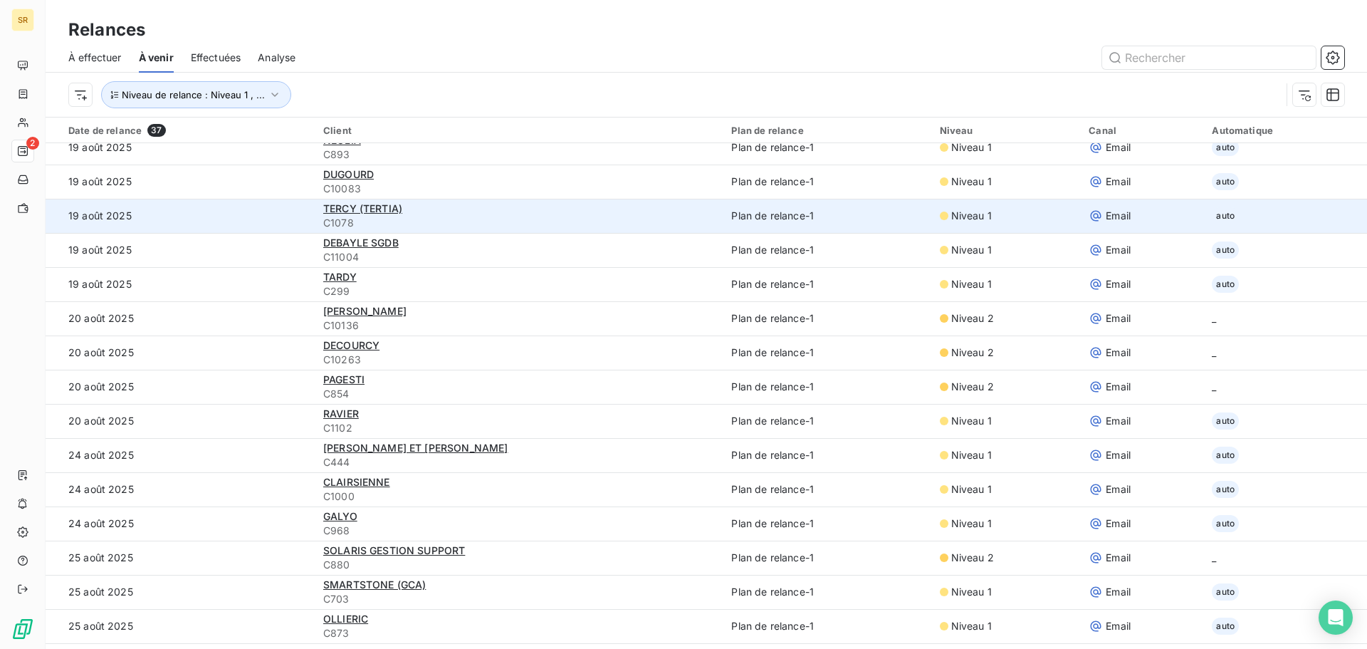
scroll to position [214, 0]
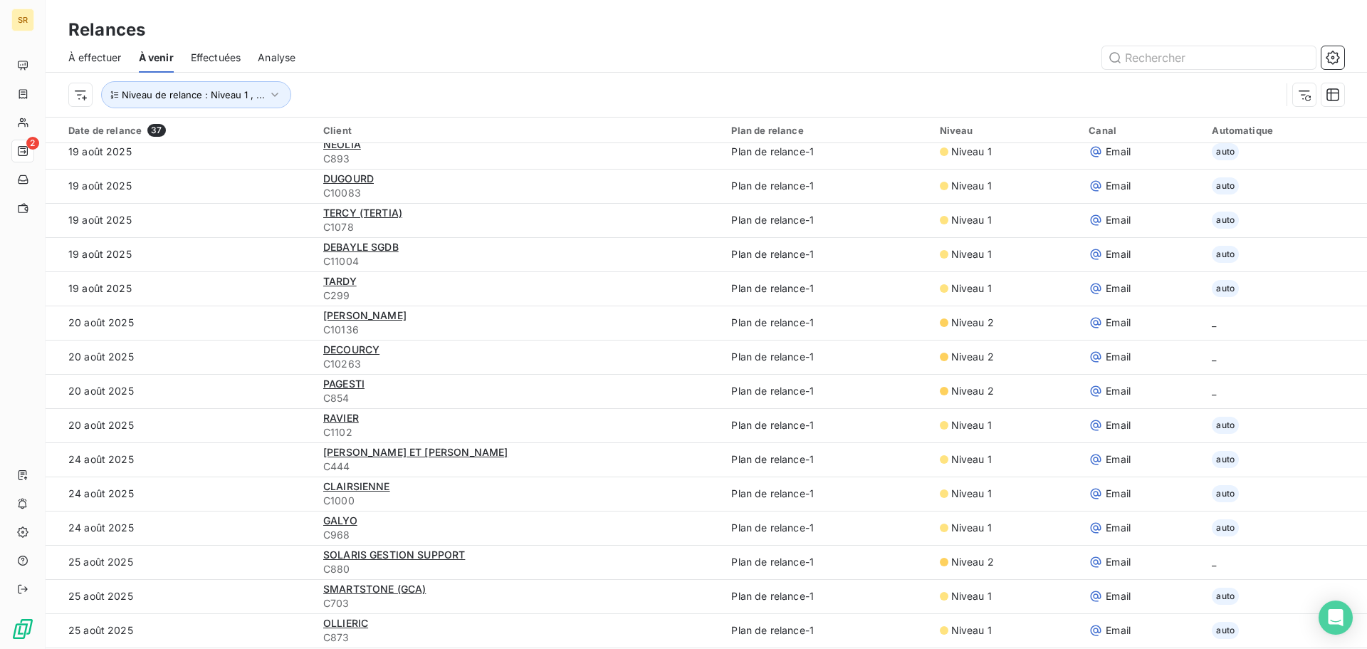
click at [211, 54] on span "Effectuées" at bounding box center [216, 58] width 51 height 14
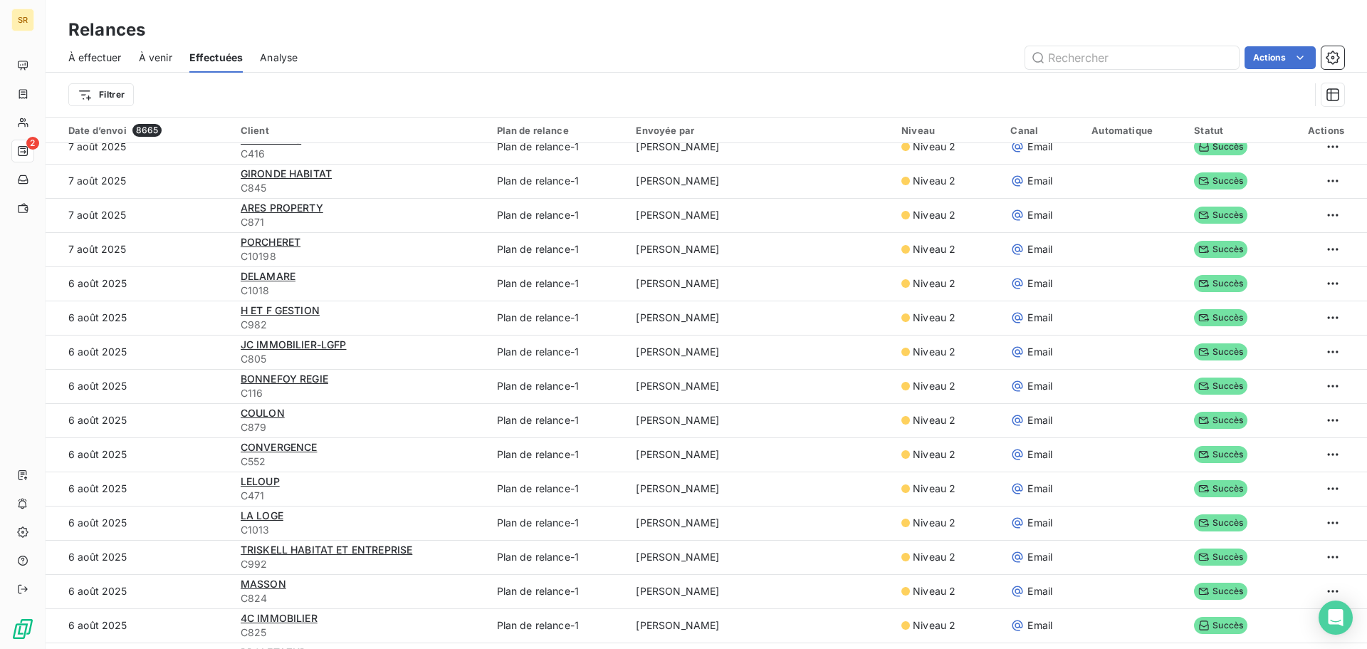
scroll to position [1068, 0]
